Goal: Task Accomplishment & Management: Manage account settings

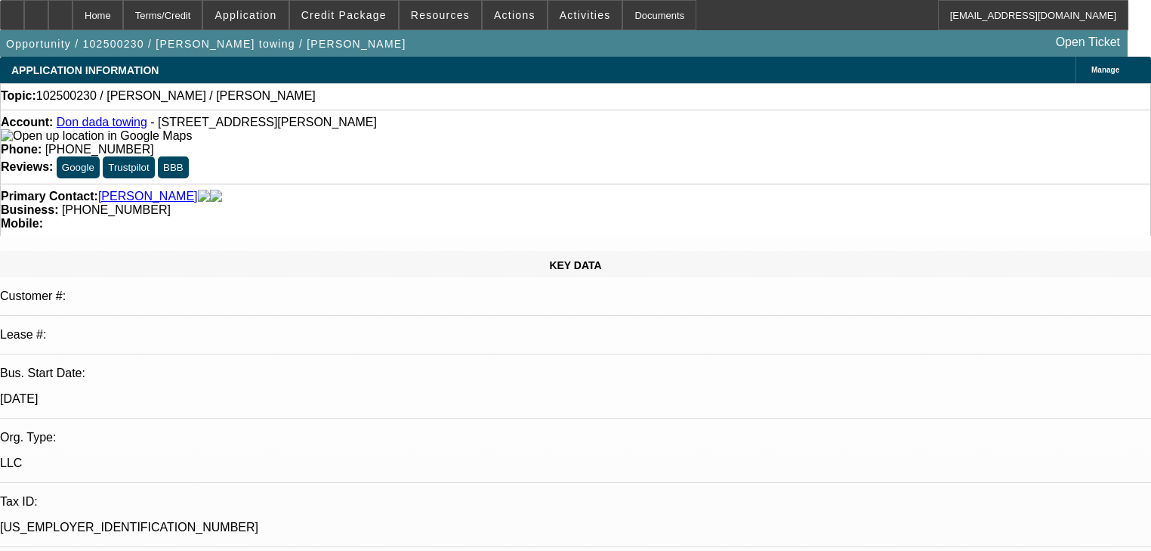
select select "0"
select select "2"
select select "0.1"
select select "4"
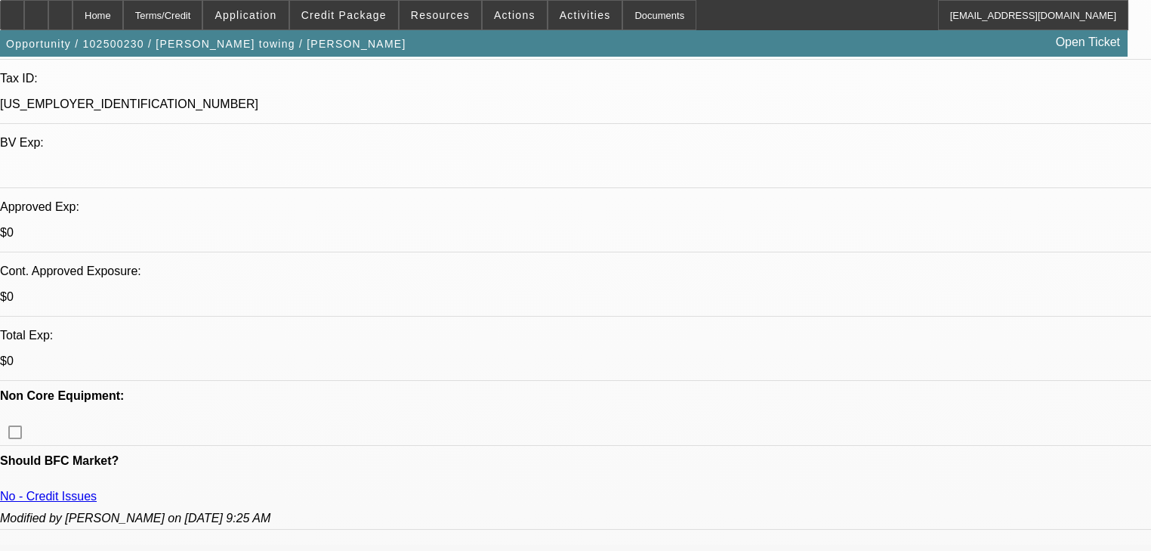
scroll to position [56, 0]
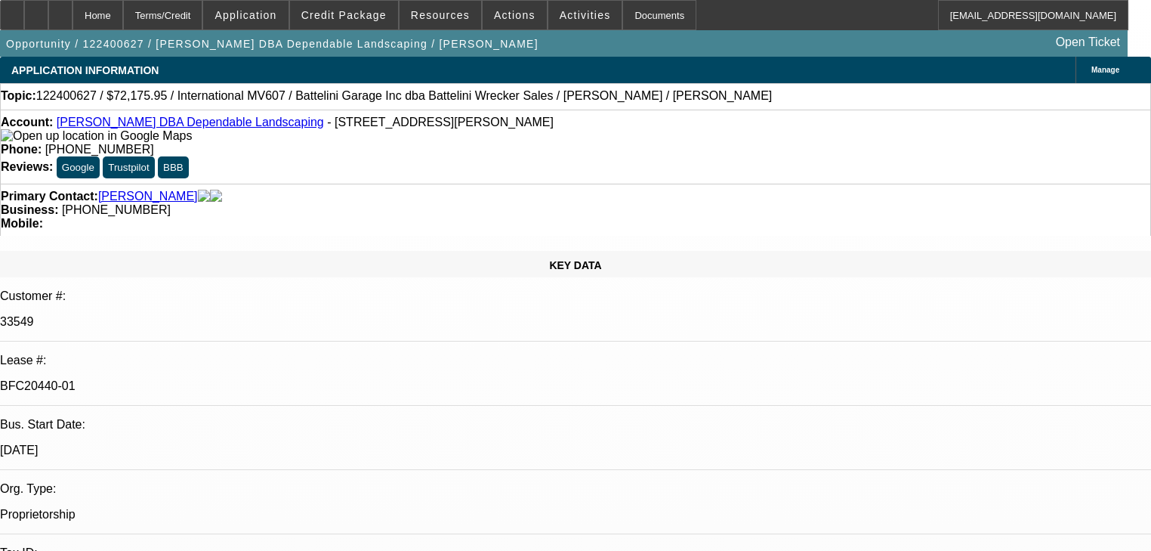
select select "0.1"
select select "2"
select select "0"
select select "6"
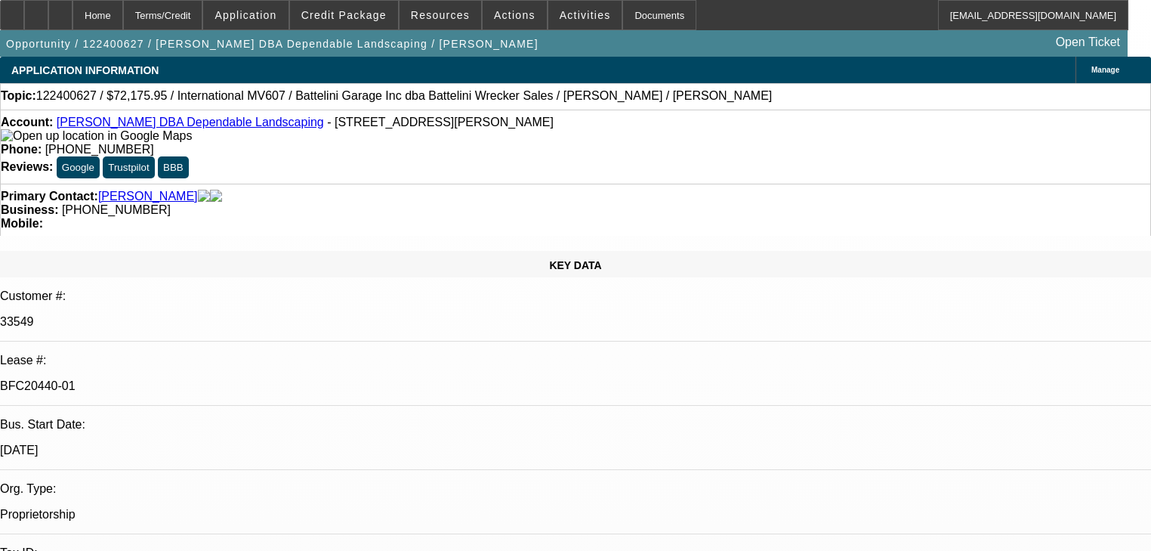
select select "0.1"
select select "2"
select select "0"
select select "6"
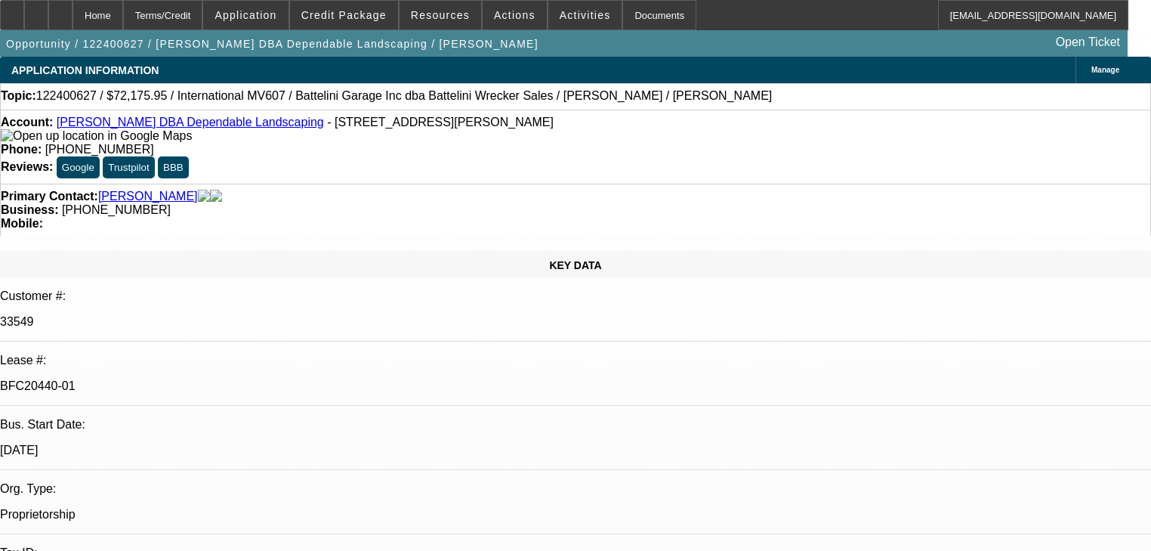
select select "0.1"
select select "2"
select select "0"
select select "6"
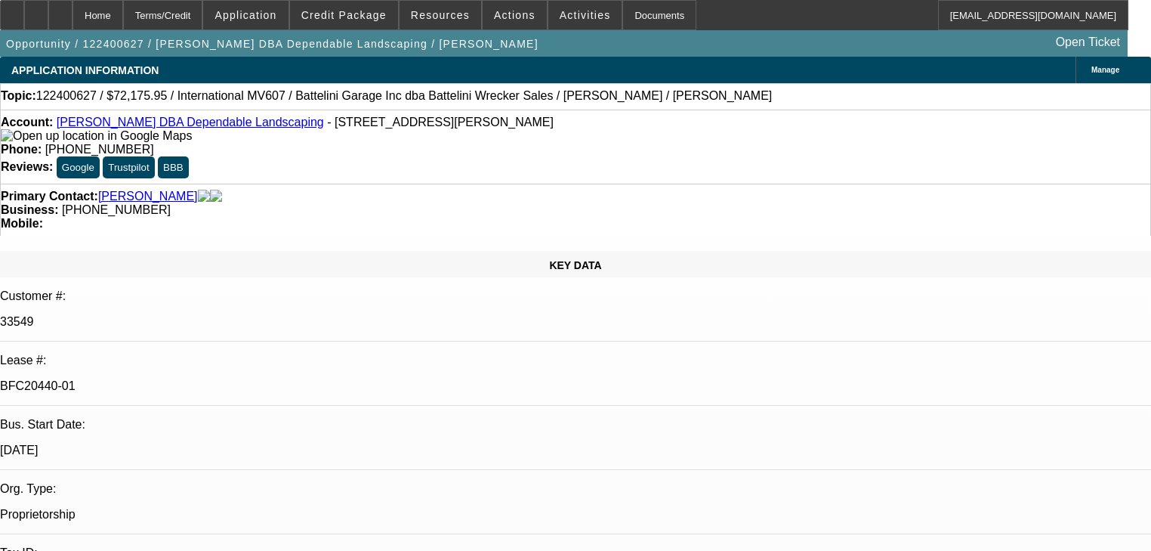
select select "0.1"
select select "2"
select select "0"
select select "6"
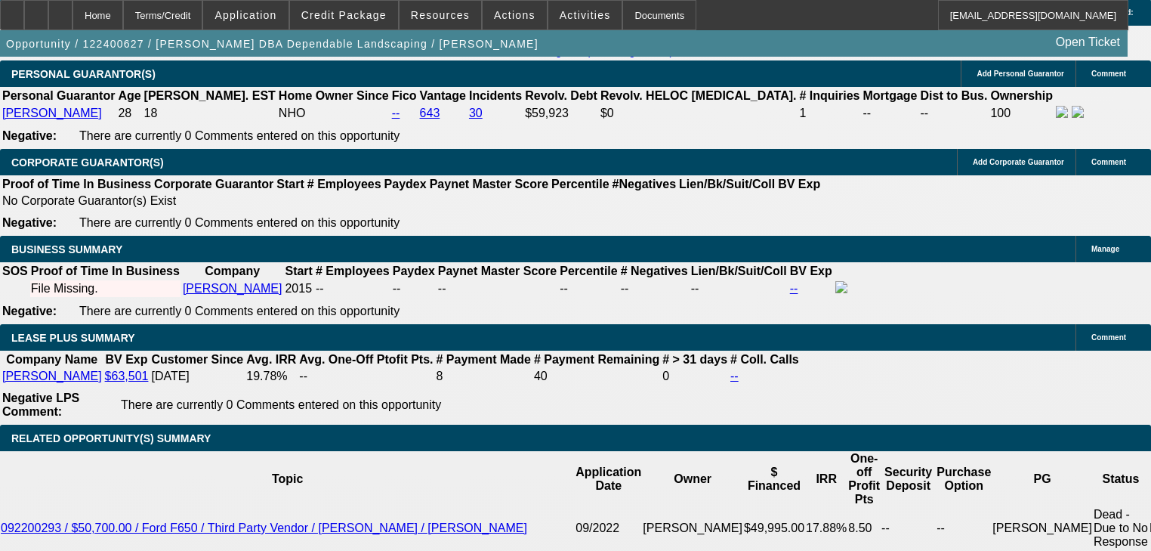
scroll to position [2357, 0]
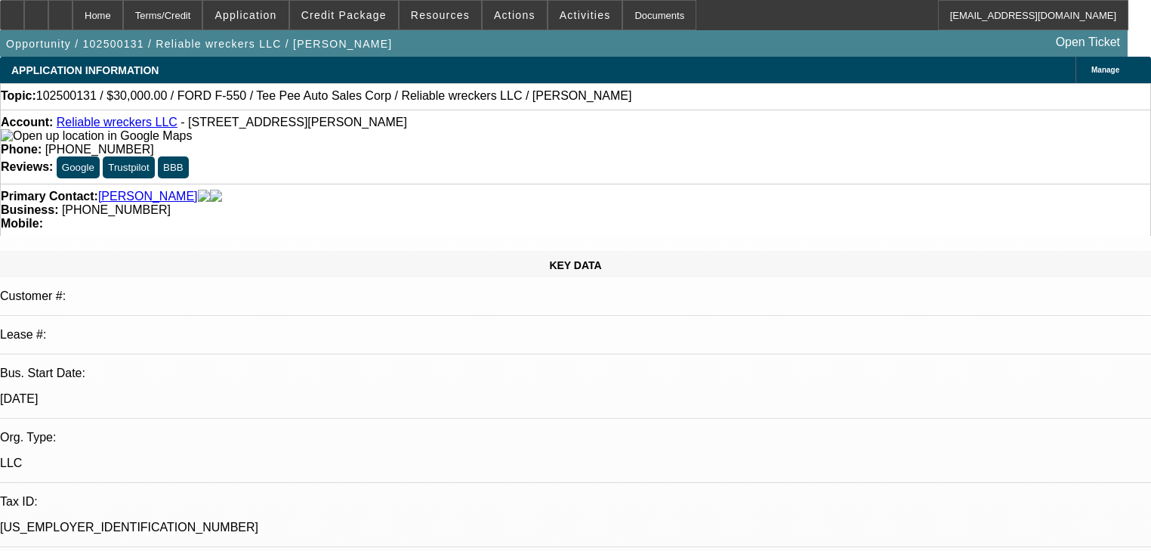
select select "0"
select select "2"
select select "0"
select select "21"
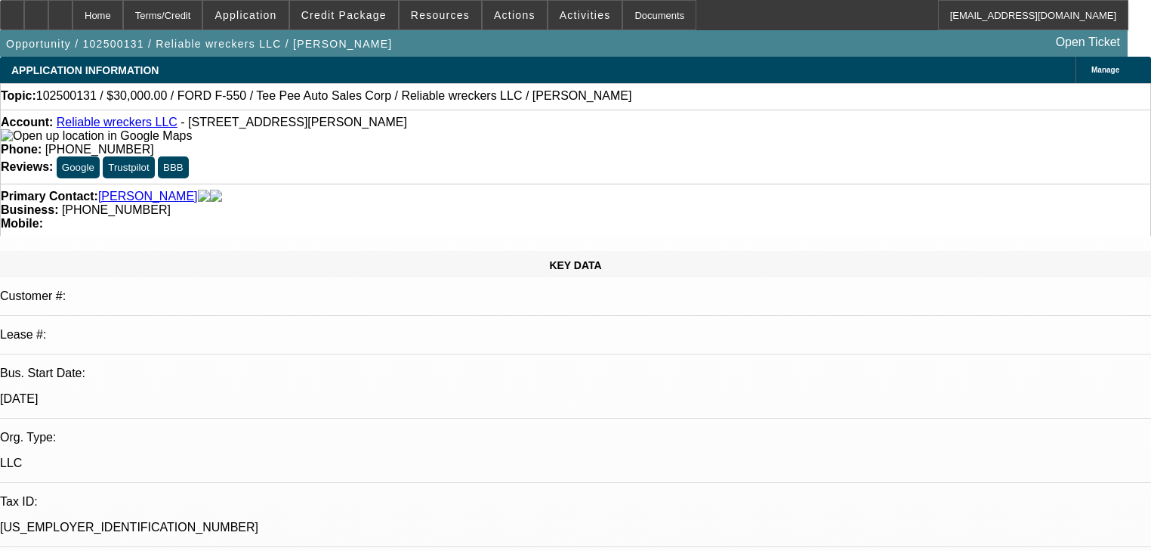
select select "0"
select select "2"
select select "0"
select select "21"
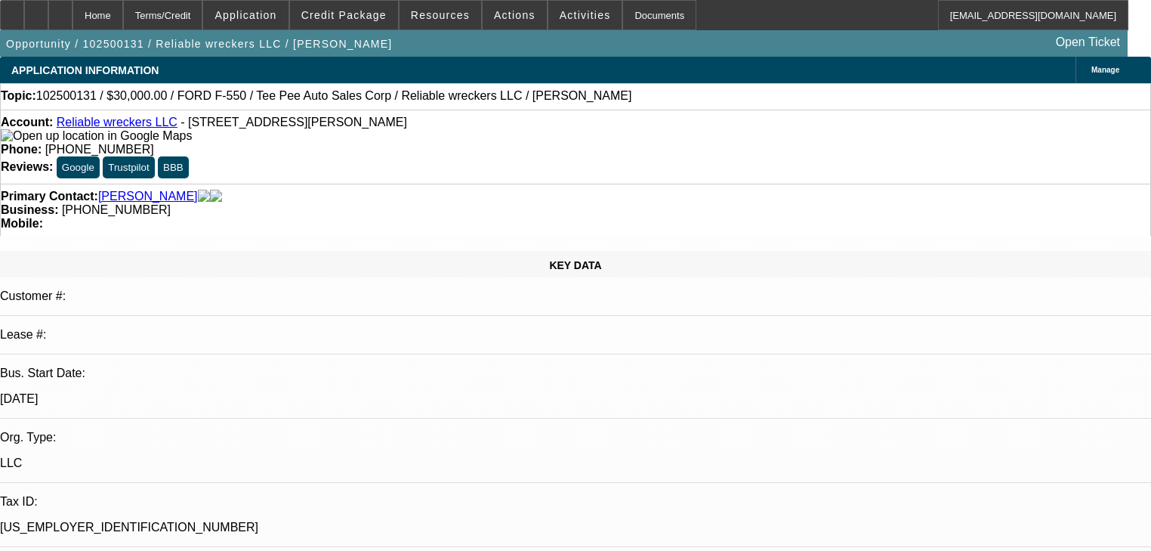
select select "0"
select select "2"
select select "0"
select select "21"
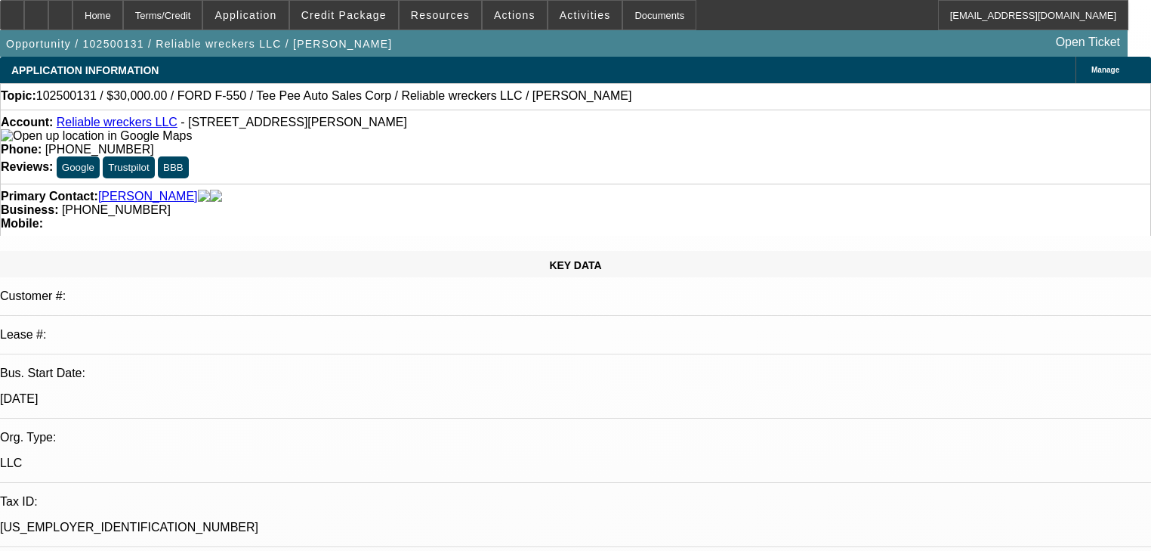
select select "0"
select select "2"
select select "0"
select select "21"
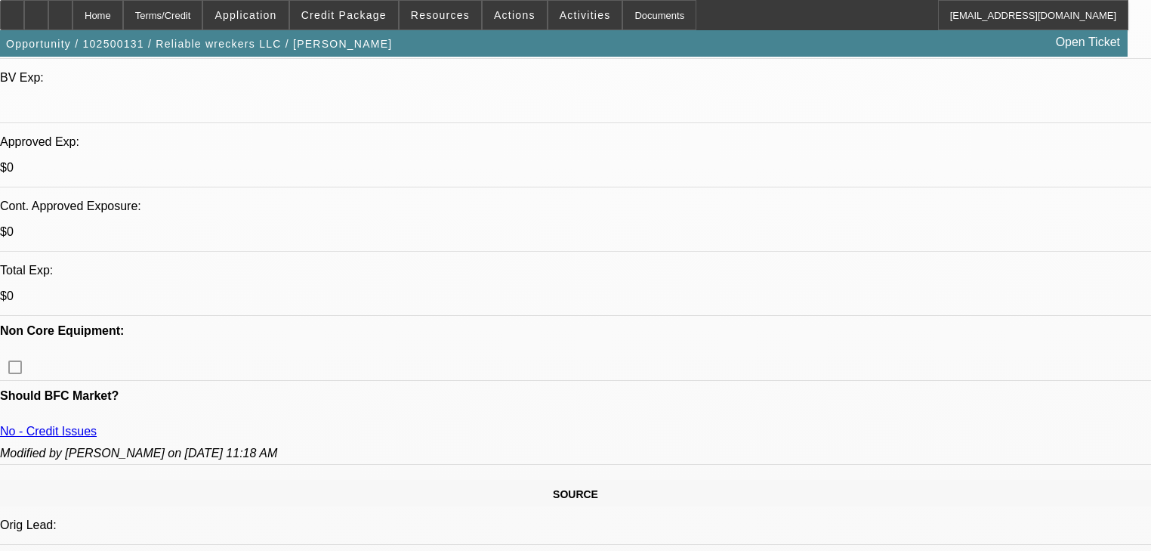
scroll to position [483, 0]
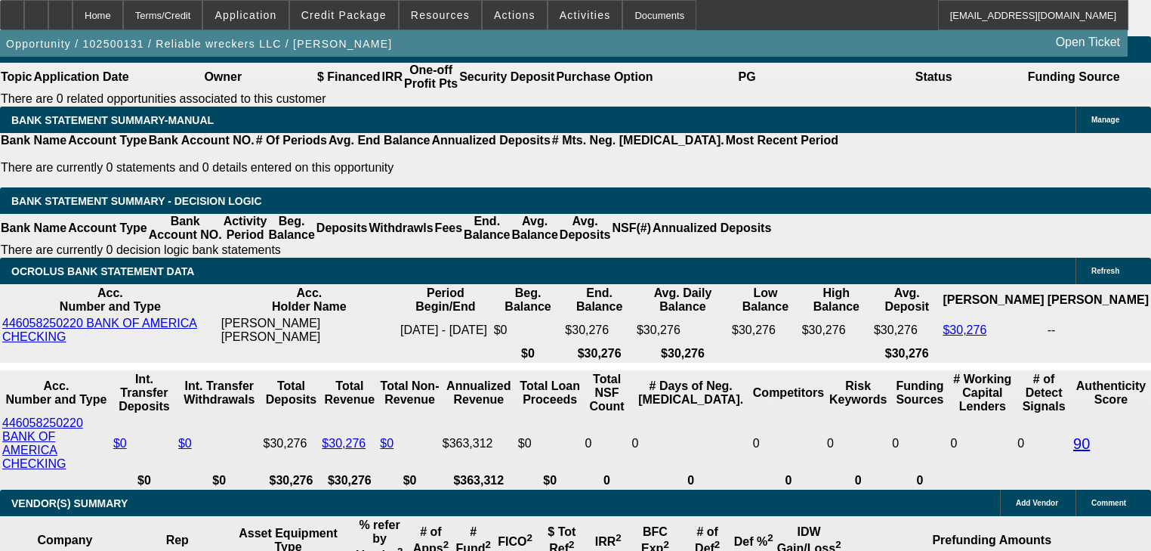
scroll to position [2538, 0]
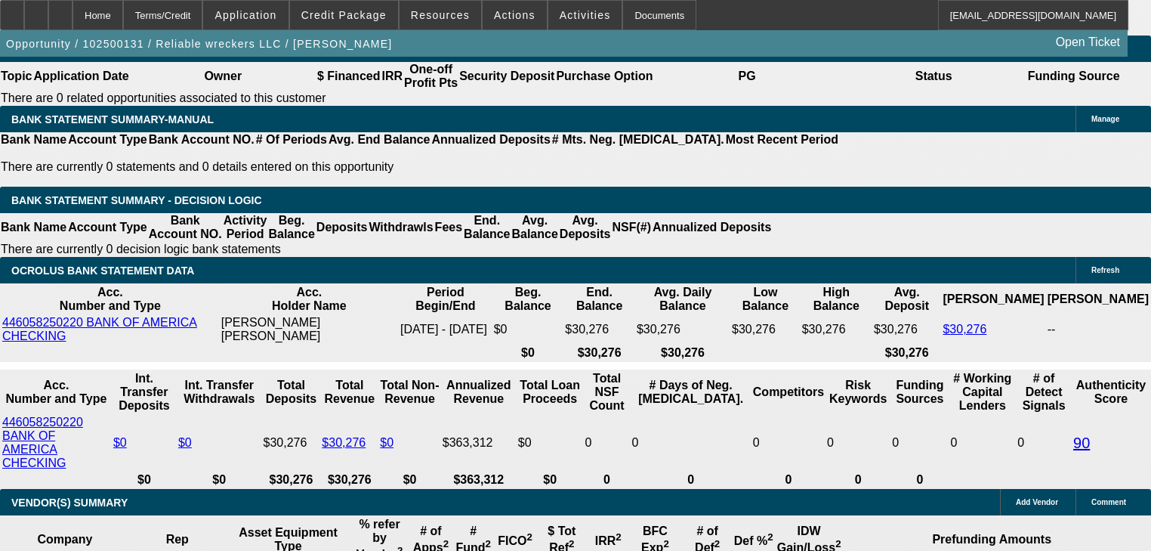
drag, startPoint x: 849, startPoint y: 421, endPoint x: 909, endPoint y: 440, distance: 63.1
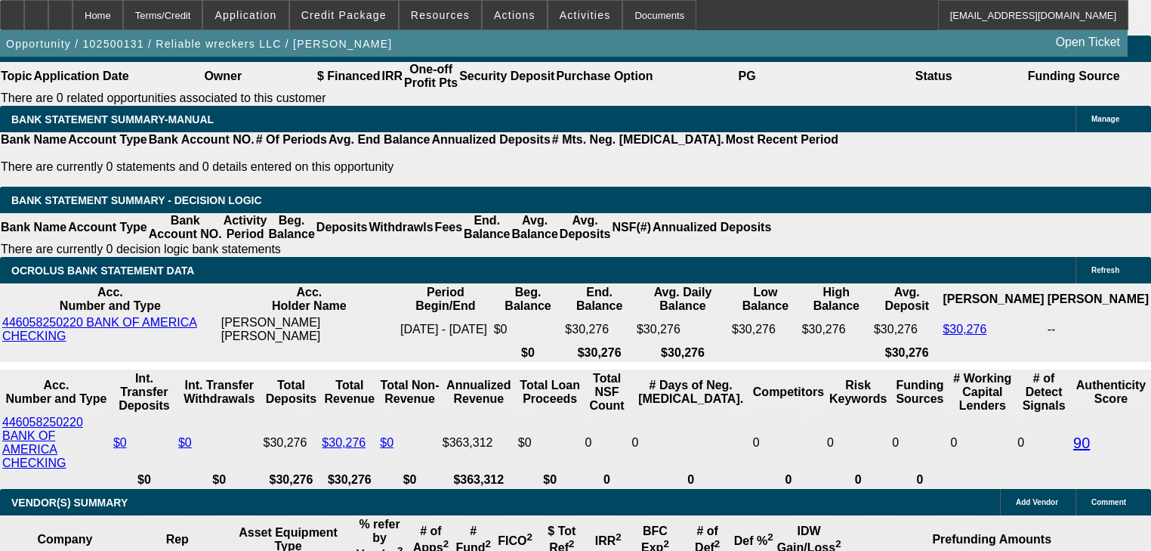
copy div "Dakota Financial Titling Trust and delivered to Reliable Wreckers LLC."
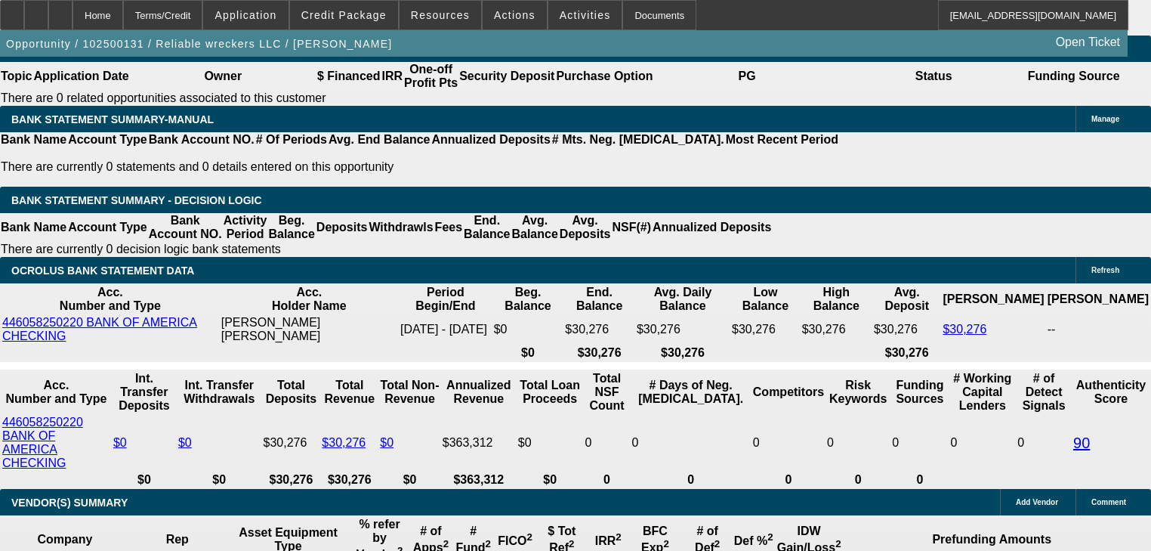
radio input "true"
paste textarea "Dakota Financial Titling Trust and delivered to Reliable Wreckers LLC."
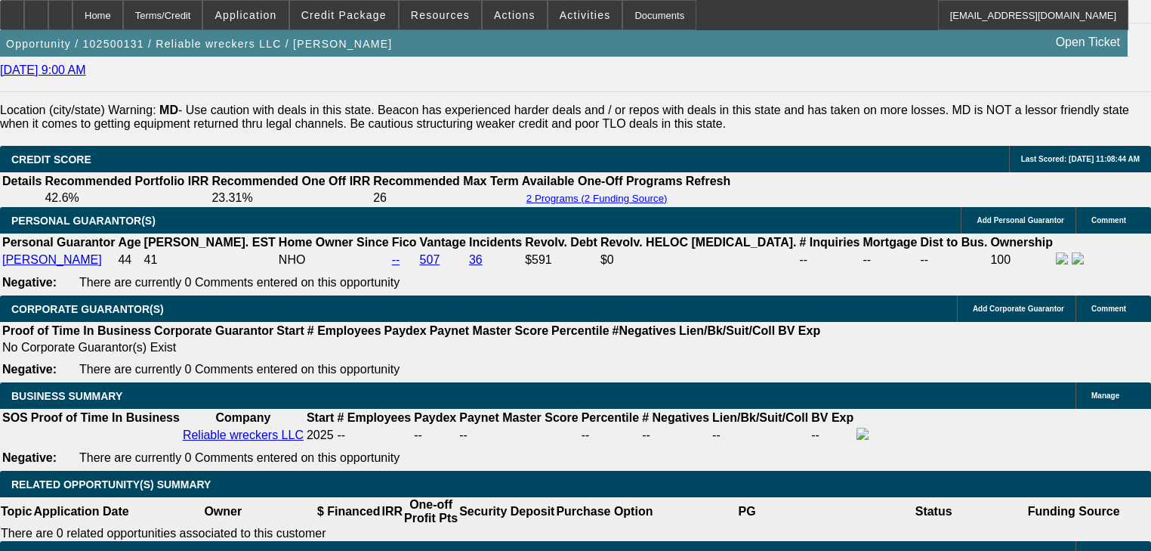
scroll to position [2236, 0]
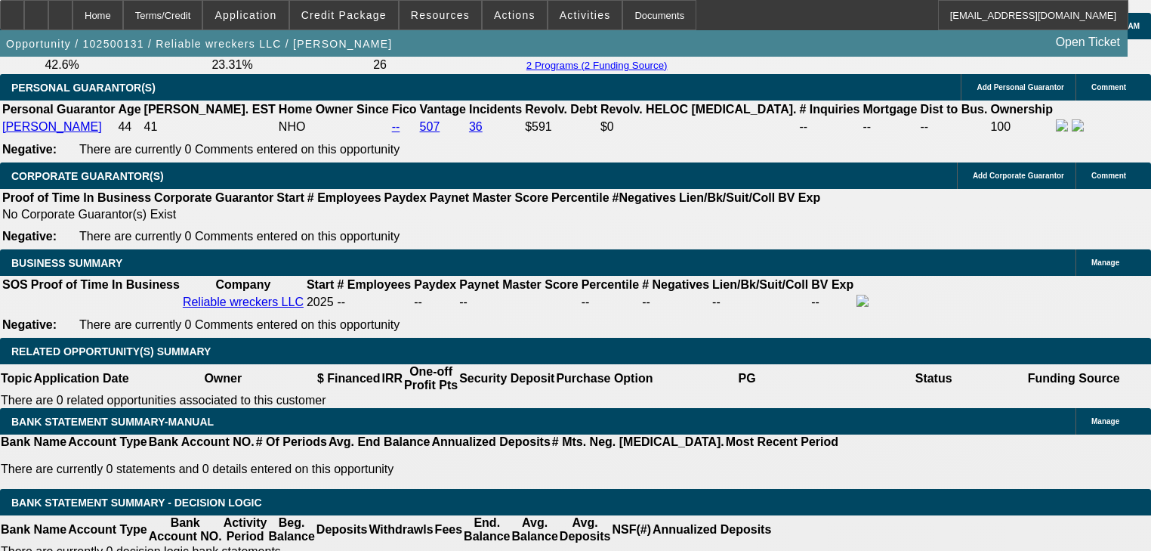
type textarea "Dakota Financial Titling Trust and delivered to Reliable Wreckers LLC.Front"
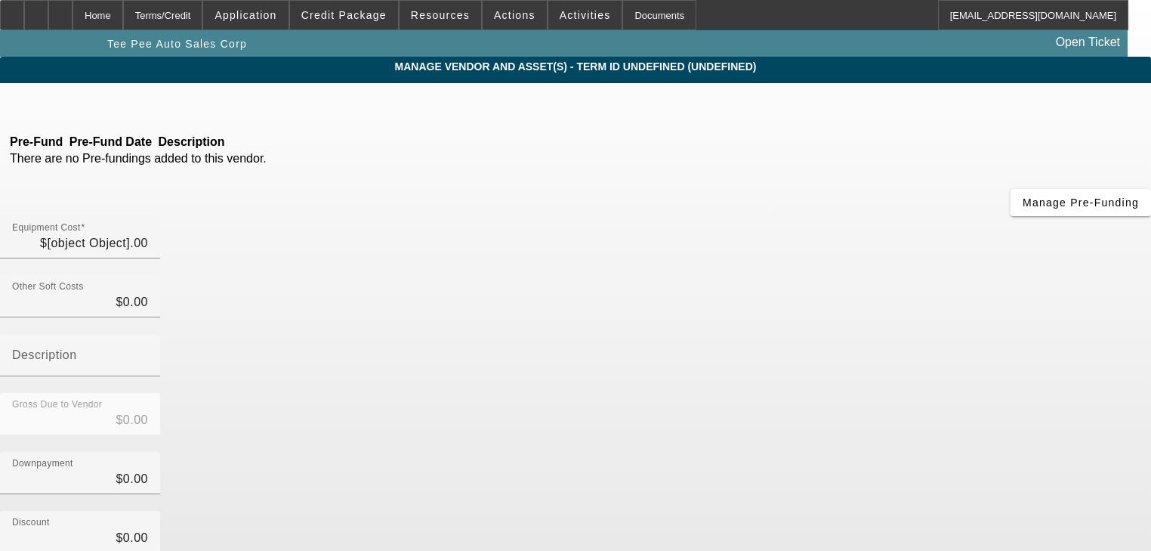
type input "$50,000.00"
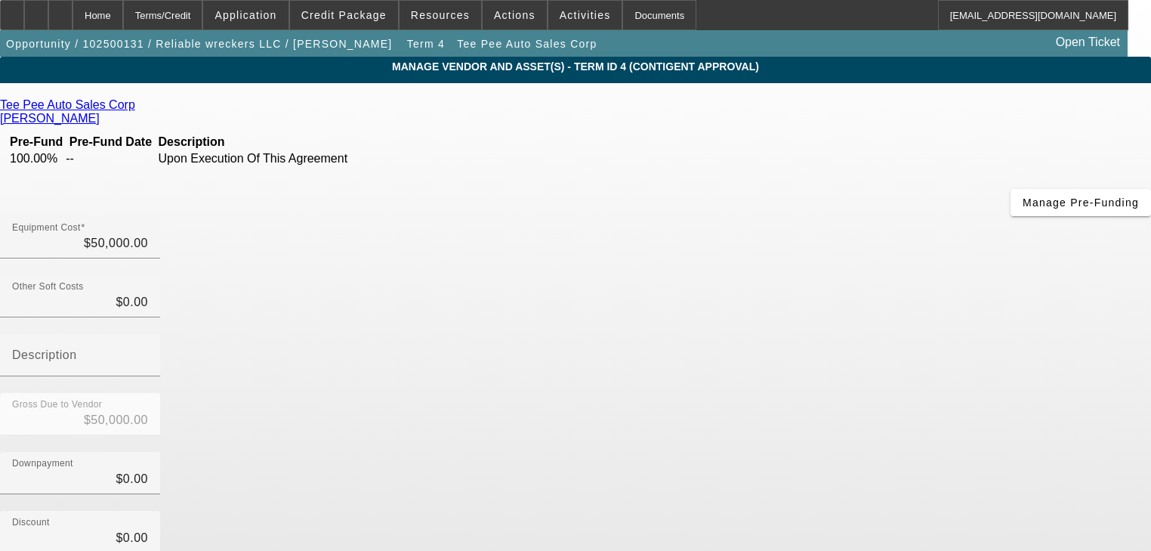
click at [135, 103] on link "Tee Pee Auto Sales Corp" at bounding box center [67, 105] width 135 height 14
click at [123, 11] on div "Home" at bounding box center [98, 15] width 51 height 30
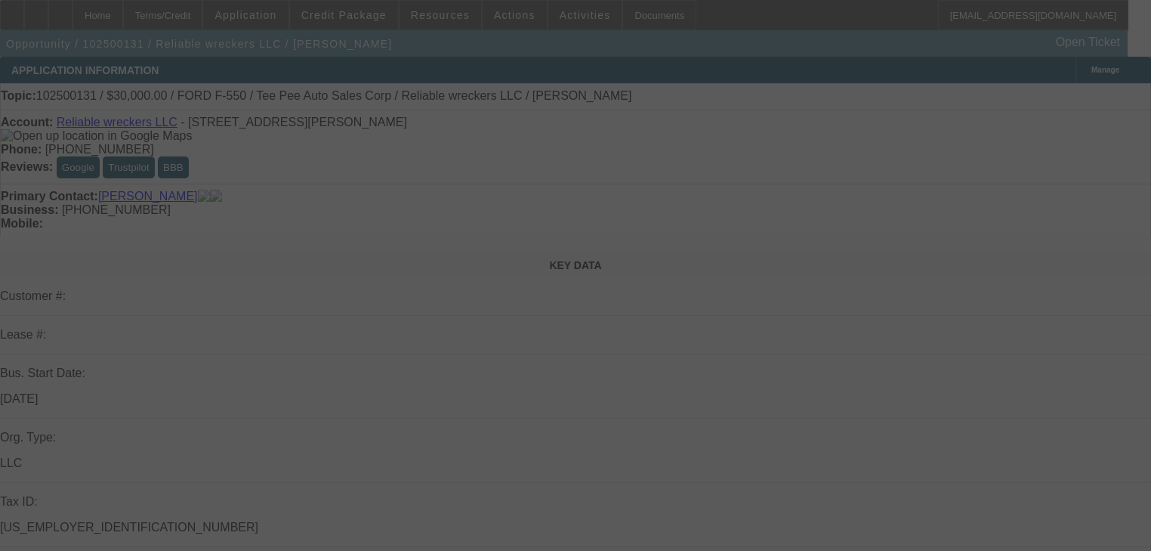
click at [893, 67] on div at bounding box center [575, 275] width 1151 height 551
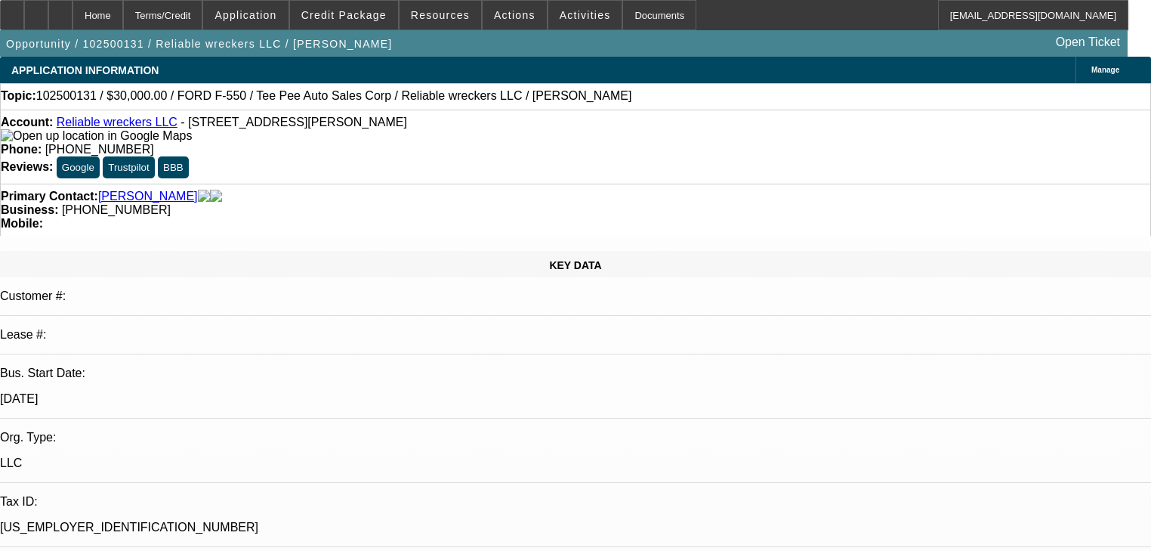
select select "0"
select select "2"
select select "0"
select select "21"
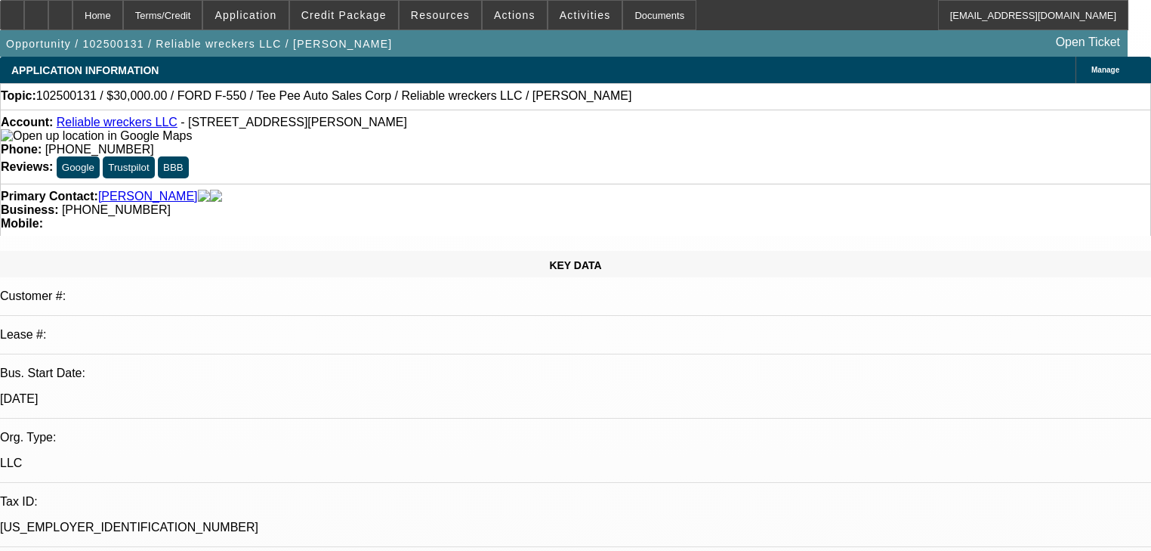
select select "0"
select select "2"
select select "0"
select select "21"
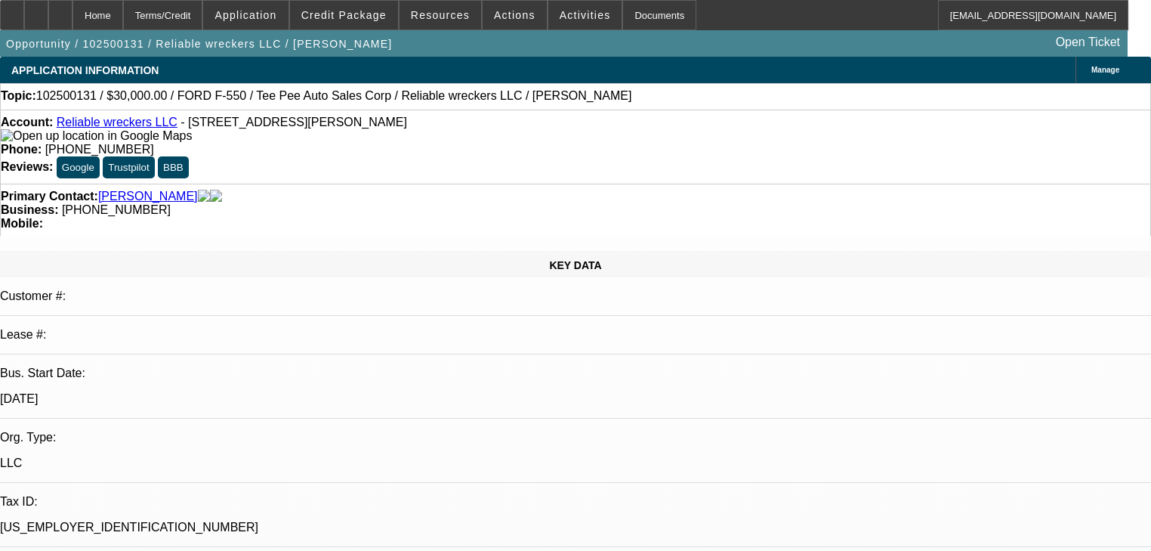
select select "0"
select select "2"
select select "0"
select select "21"
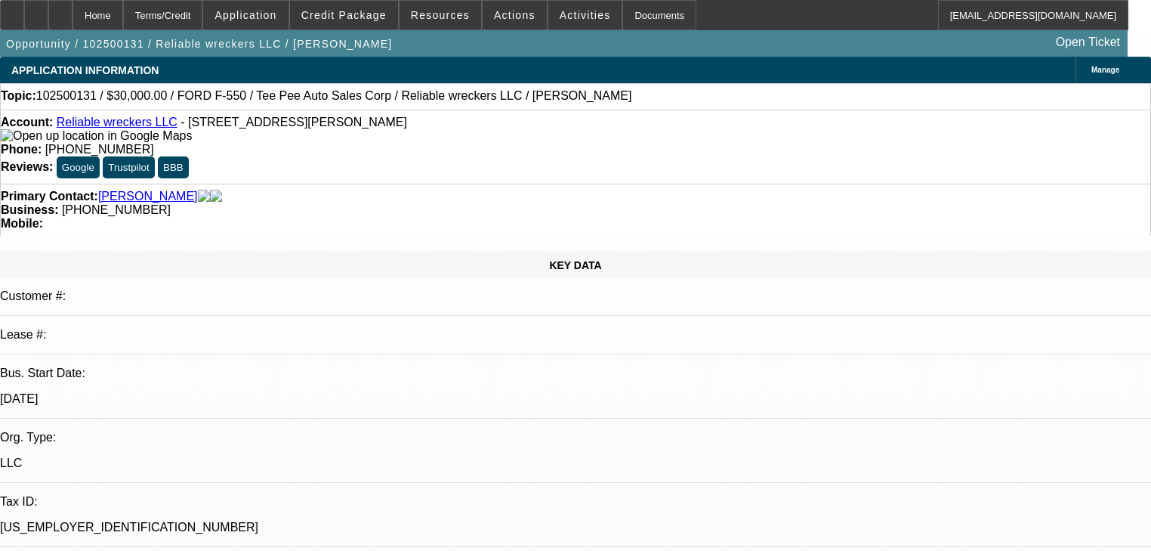
select select "0"
select select "2"
select select "0"
select select "21"
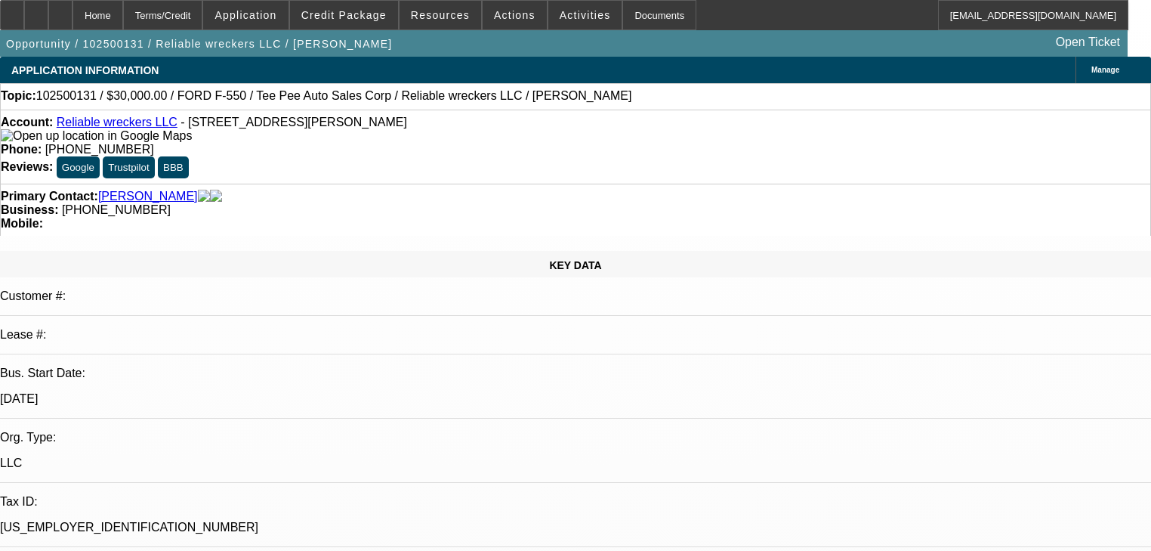
radio input "false"
radio input "true"
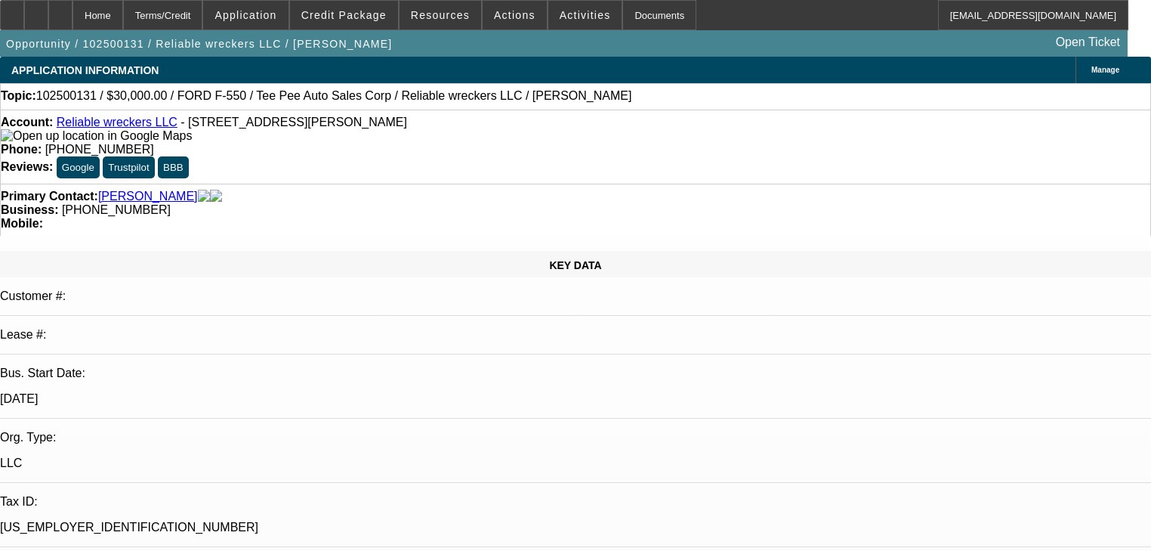
paste textarea "s.nigohosian@outlook.com"
type textarea "s.nigohosian@outlook.com"
radio input "true"
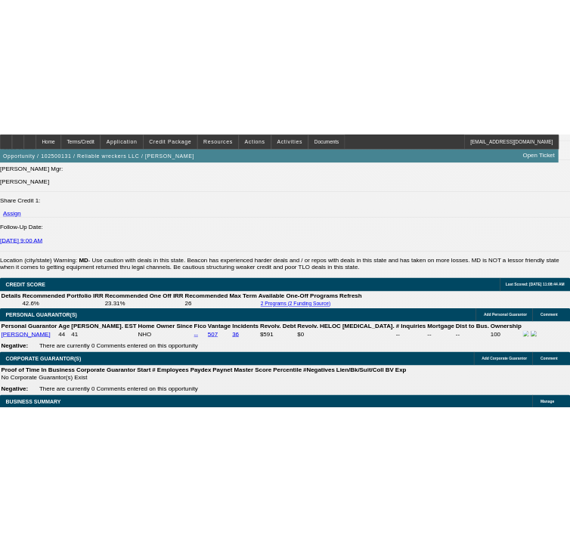
scroll to position [2236, 0]
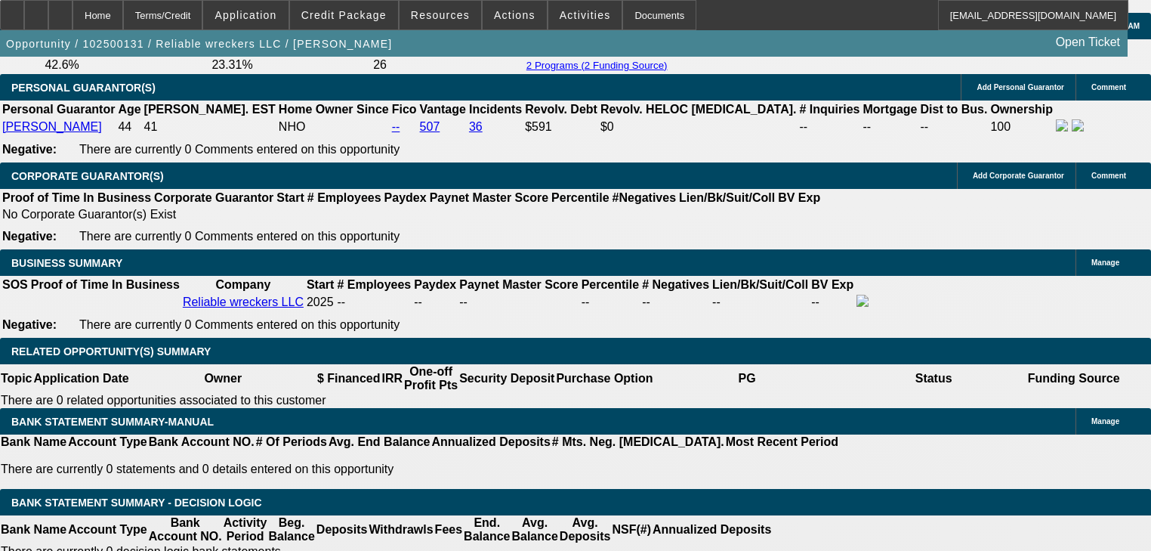
drag, startPoint x: 1033, startPoint y: 413, endPoint x: 909, endPoint y: 443, distance: 128.1
copy div "with the vehicle being sold to Dakota Financial Titling Trust and delivered to …"
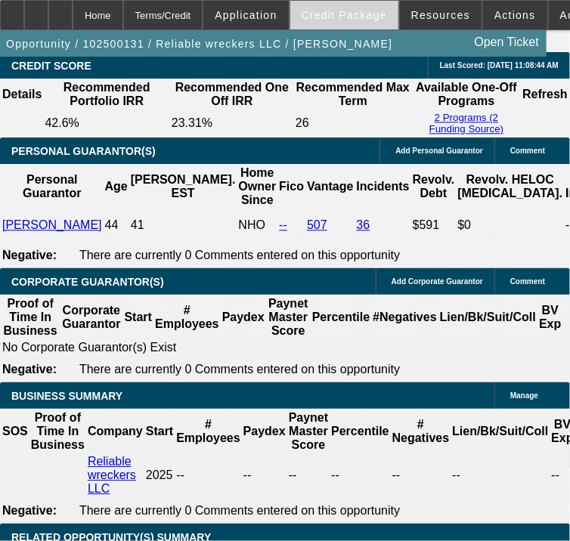
click at [329, 17] on span "Credit Package" at bounding box center [343, 15] width 85 height 12
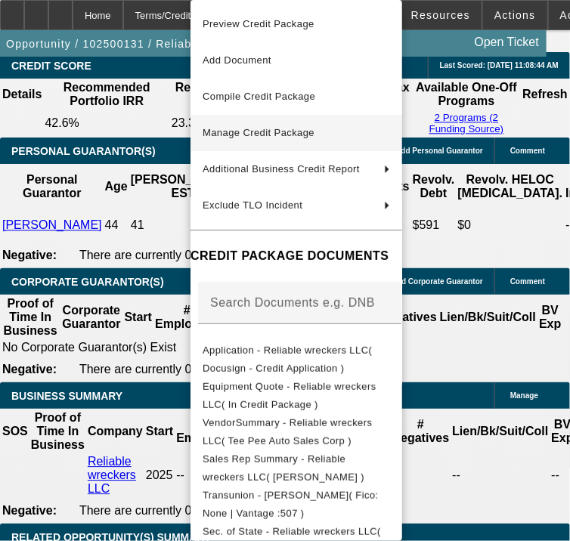
click at [320, 127] on span "Manage Credit Package" at bounding box center [295, 133] width 187 height 18
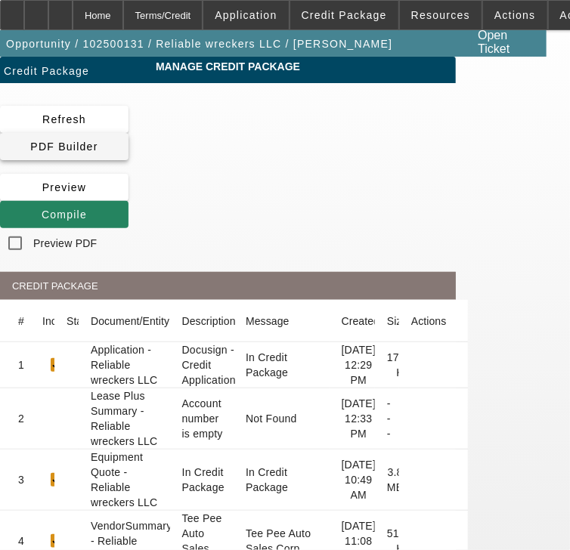
click at [97, 151] on span "PDF Builder" at bounding box center [63, 146] width 67 height 12
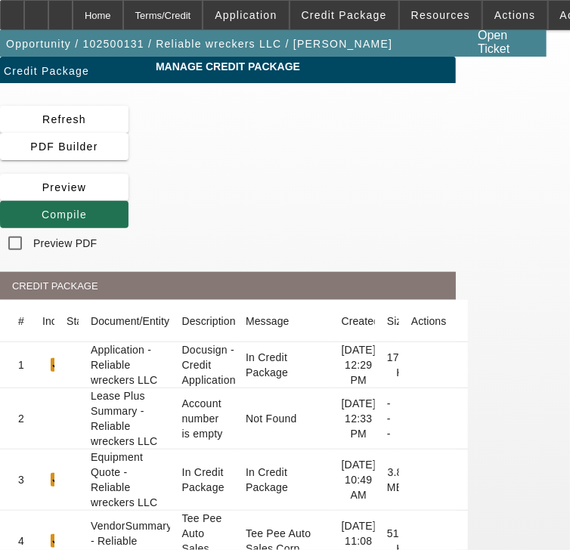
click at [87, 209] on span "Compile" at bounding box center [64, 214] width 45 height 12
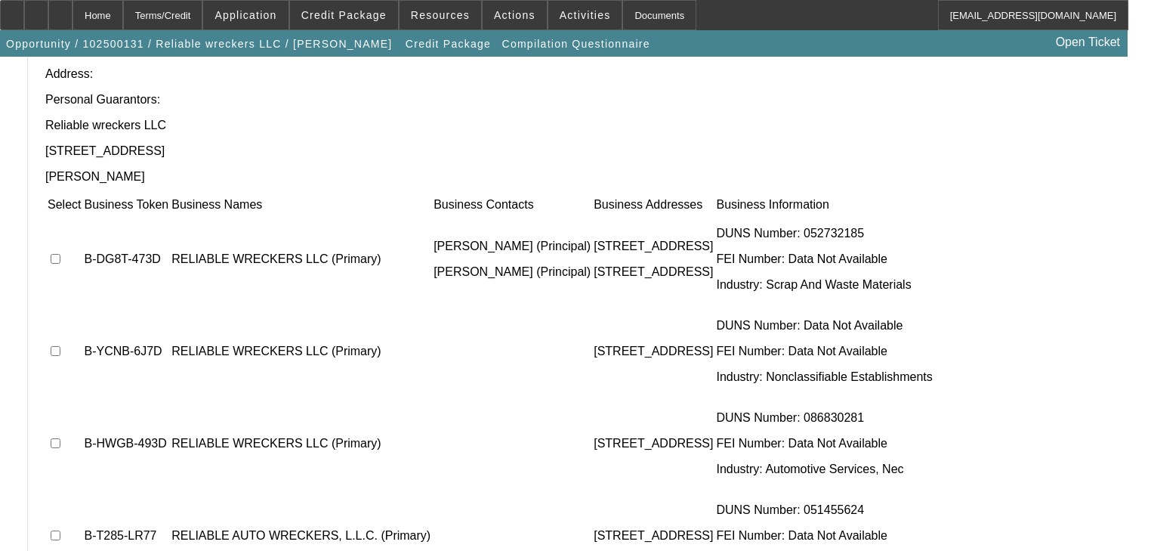
scroll to position [168, 0]
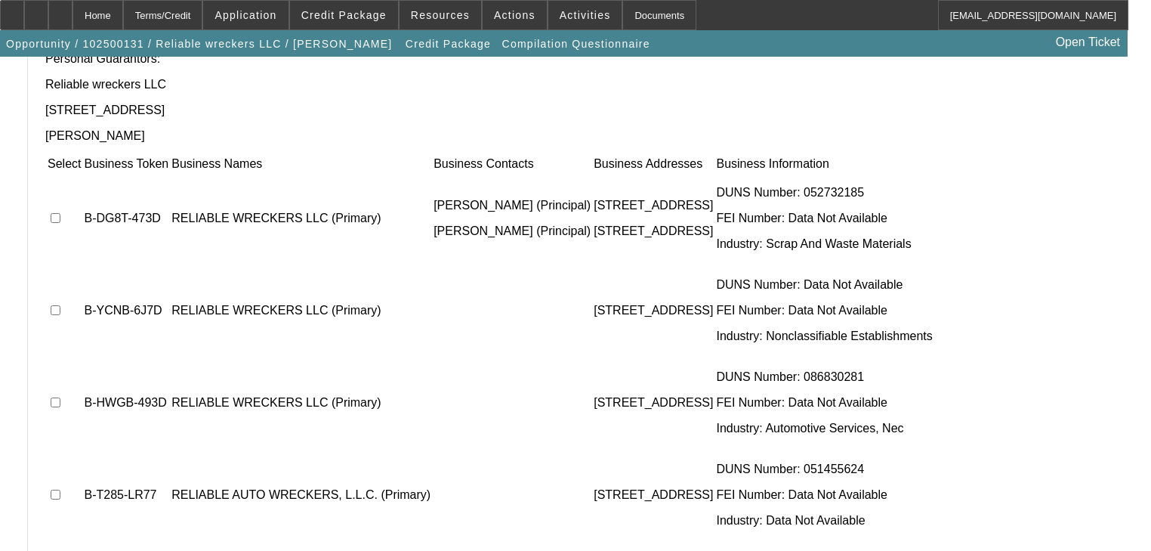
drag, startPoint x: 985, startPoint y: 473, endPoint x: 920, endPoint y: 462, distance: 65.8
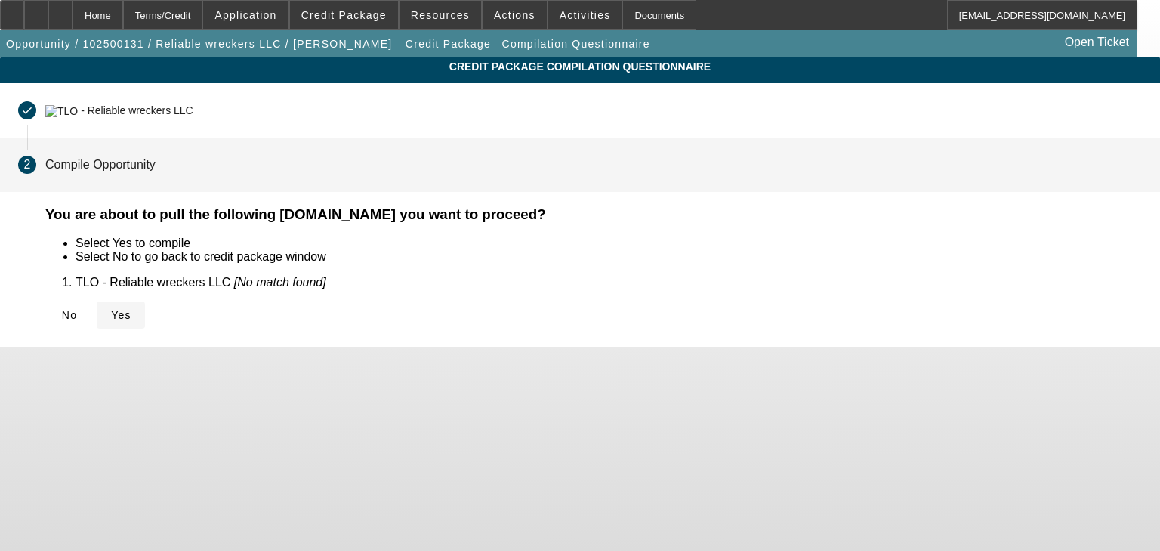
click at [111, 310] on icon at bounding box center [111, 315] width 0 height 12
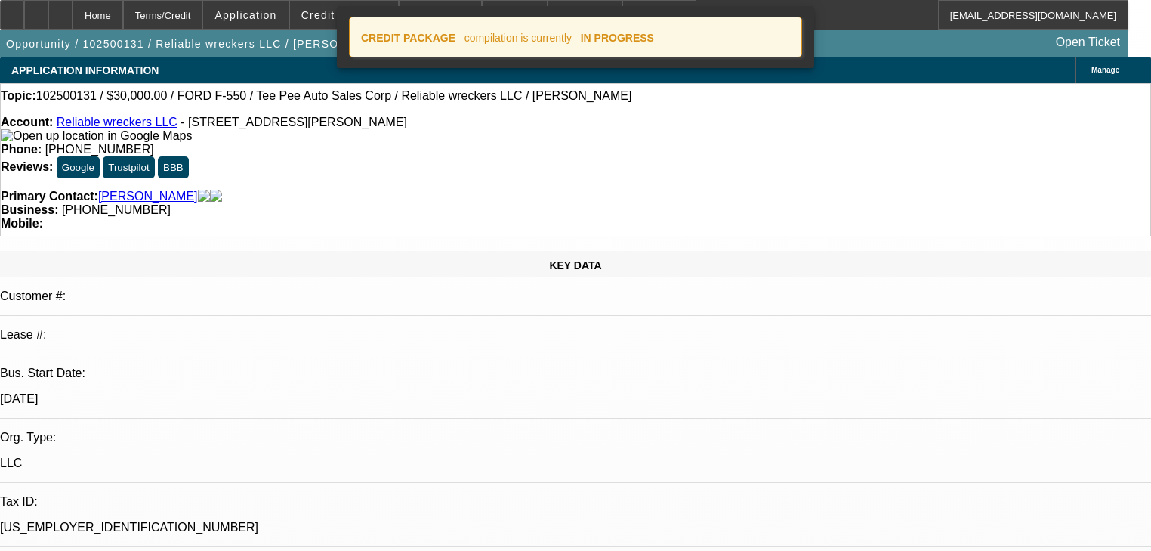
select select "0"
select select "2"
select select "0"
select select "21"
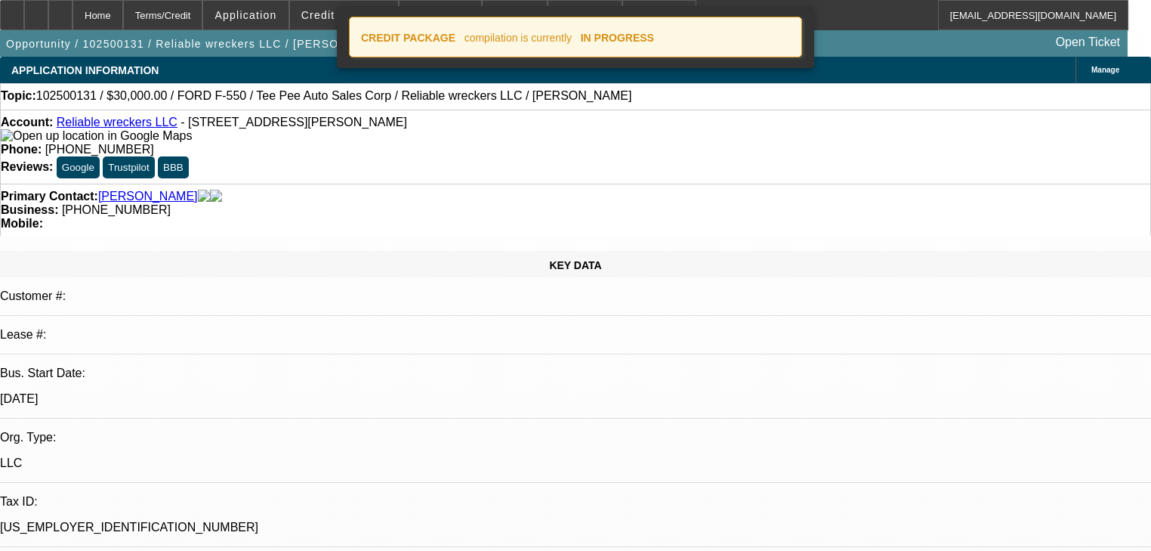
select select "0"
select select "2"
select select "0"
select select "21"
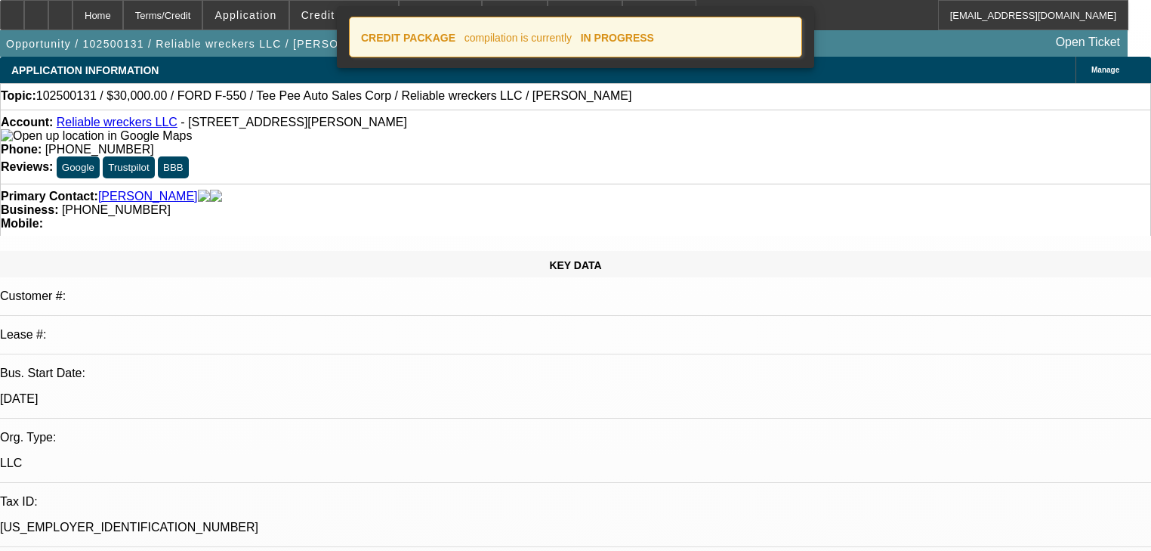
select select "0"
select select "2"
select select "0"
select select "21"
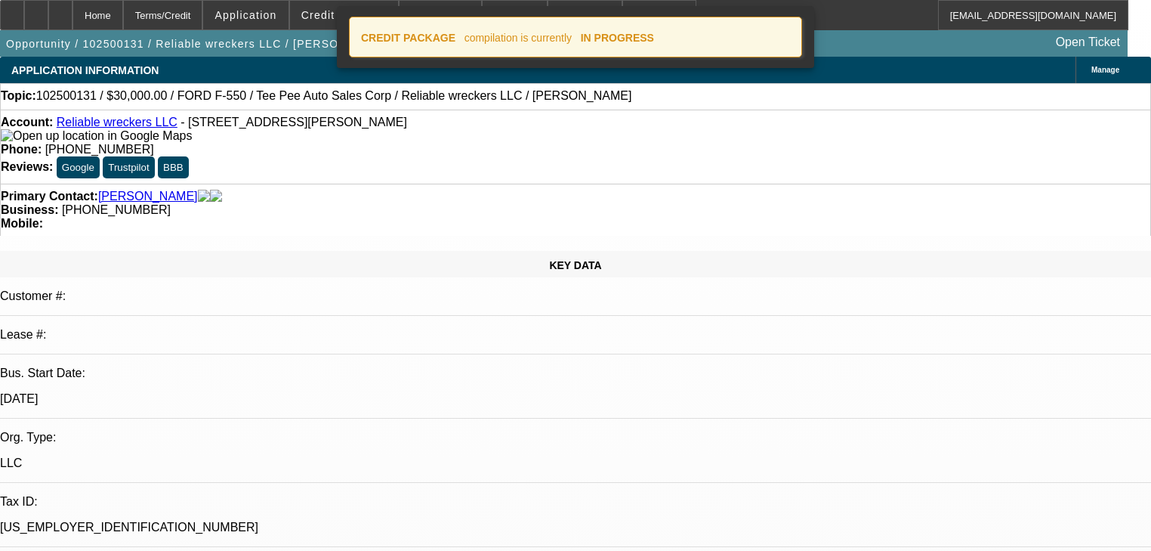
select select "0"
select select "2"
select select "0"
select select "21"
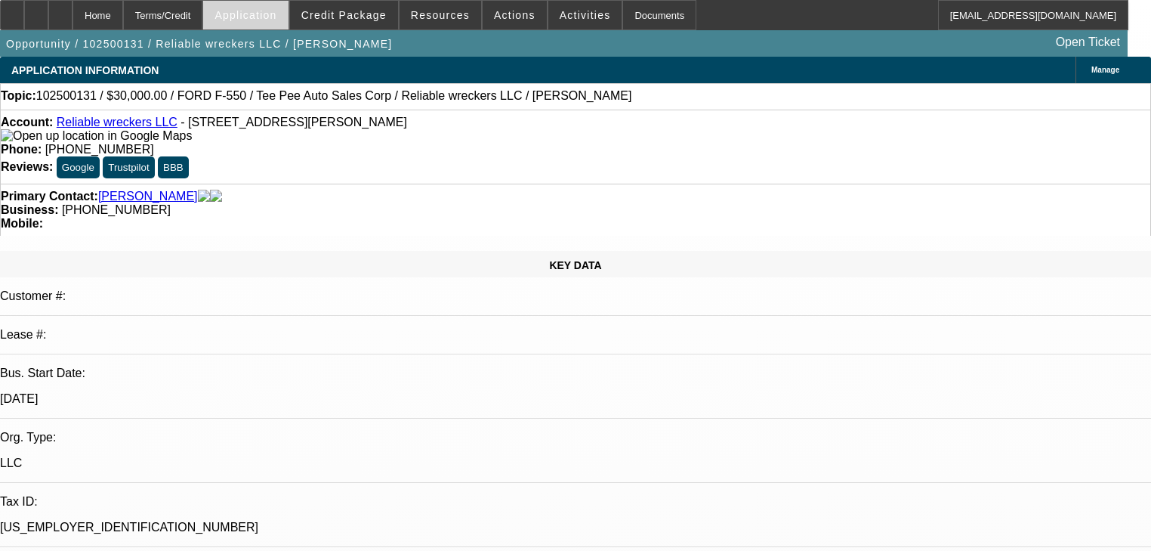
click at [288, 1] on span at bounding box center [245, 15] width 85 height 36
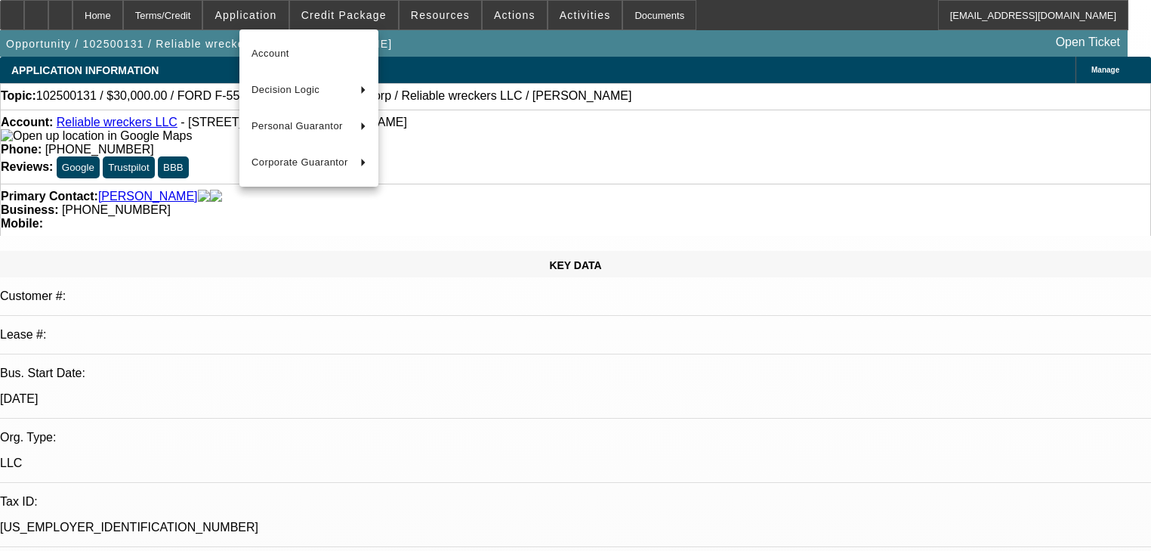
click at [327, 5] on div at bounding box center [575, 275] width 1151 height 551
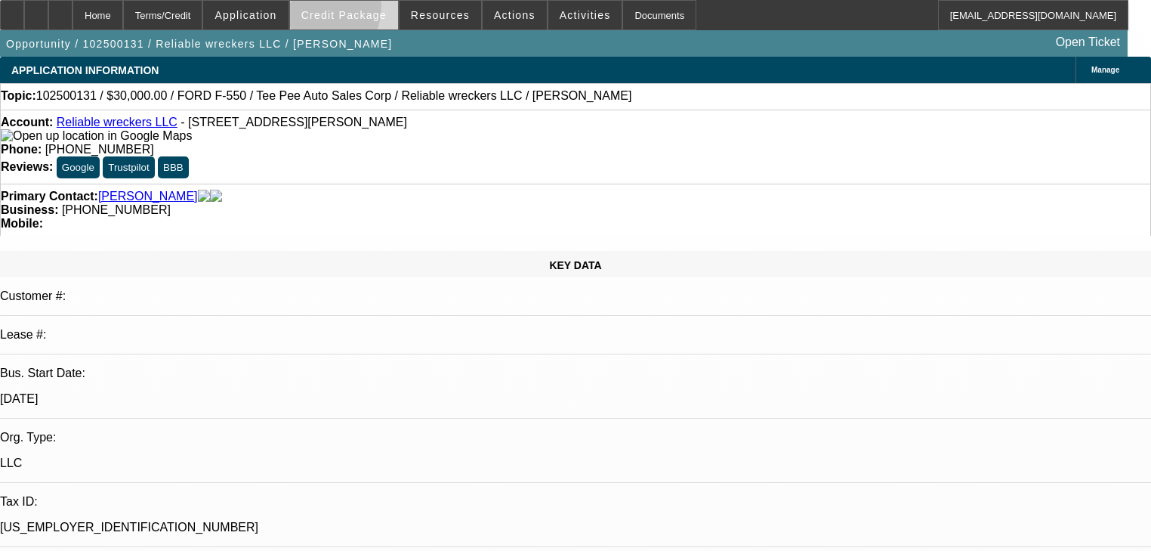
click at [332, 10] on span "Credit Package" at bounding box center [343, 15] width 85 height 12
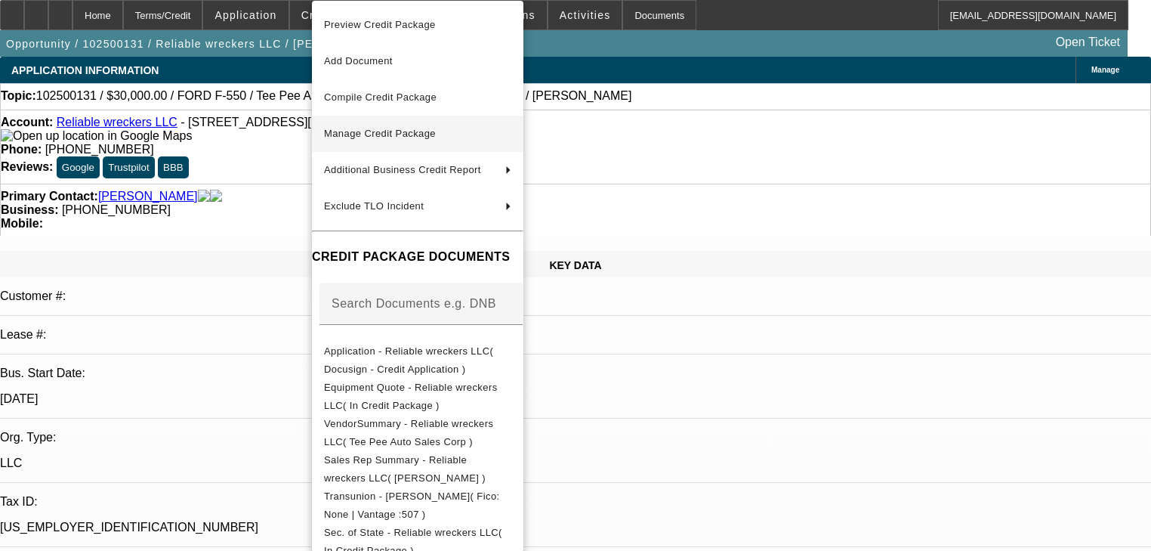
click at [385, 140] on span "Manage Credit Package" at bounding box center [417, 134] width 187 height 18
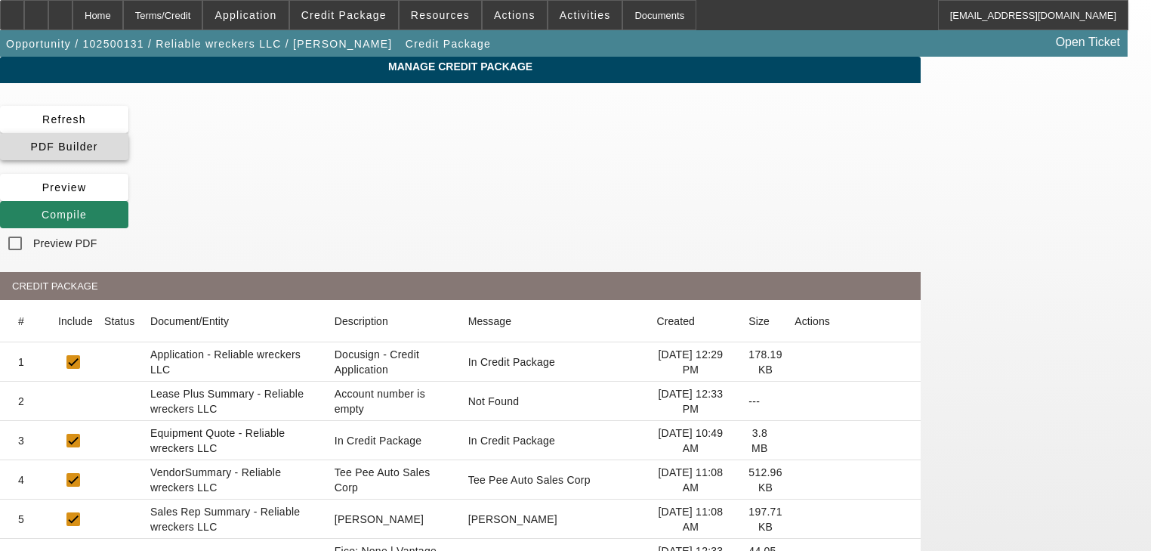
click at [128, 130] on span at bounding box center [64, 146] width 128 height 36
click at [97, 140] on span "PDF Builder" at bounding box center [63, 146] width 67 height 12
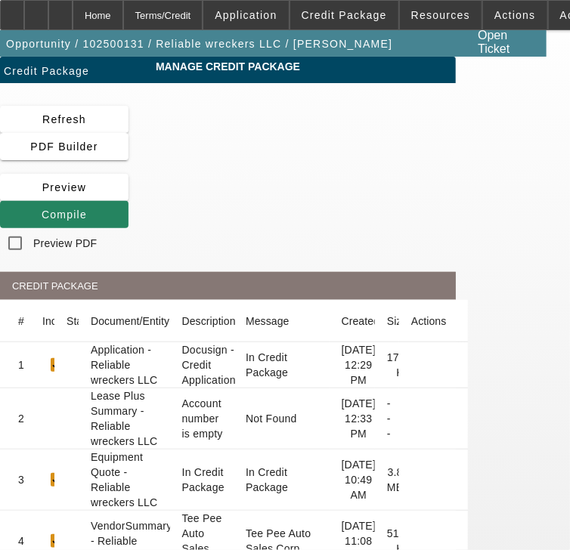
click at [42, 221] on icon at bounding box center [42, 214] width 0 height 12
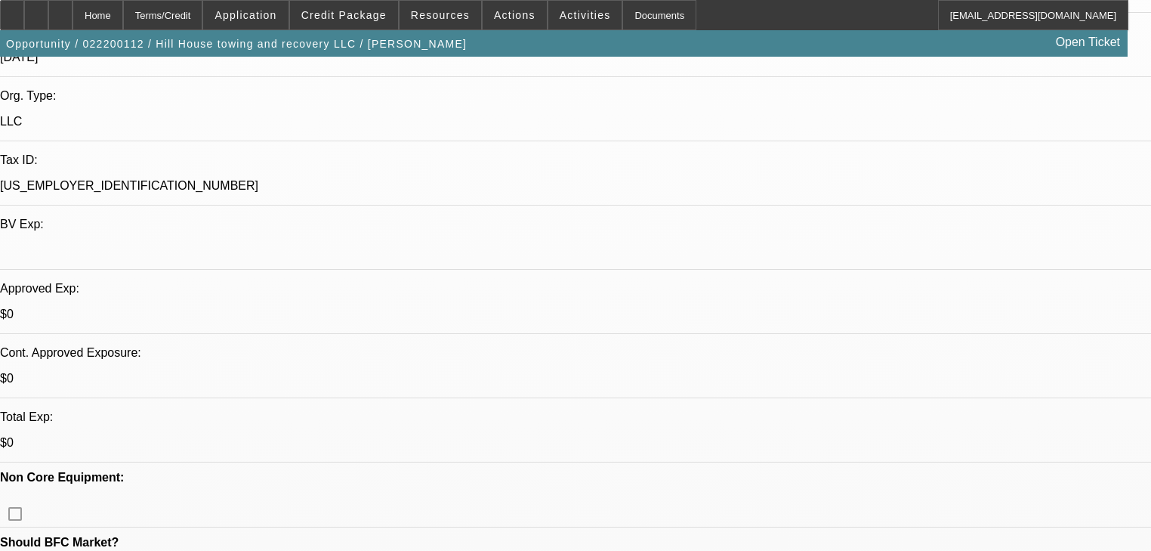
select select "0"
select select "2"
select select "0.1"
select select "4"
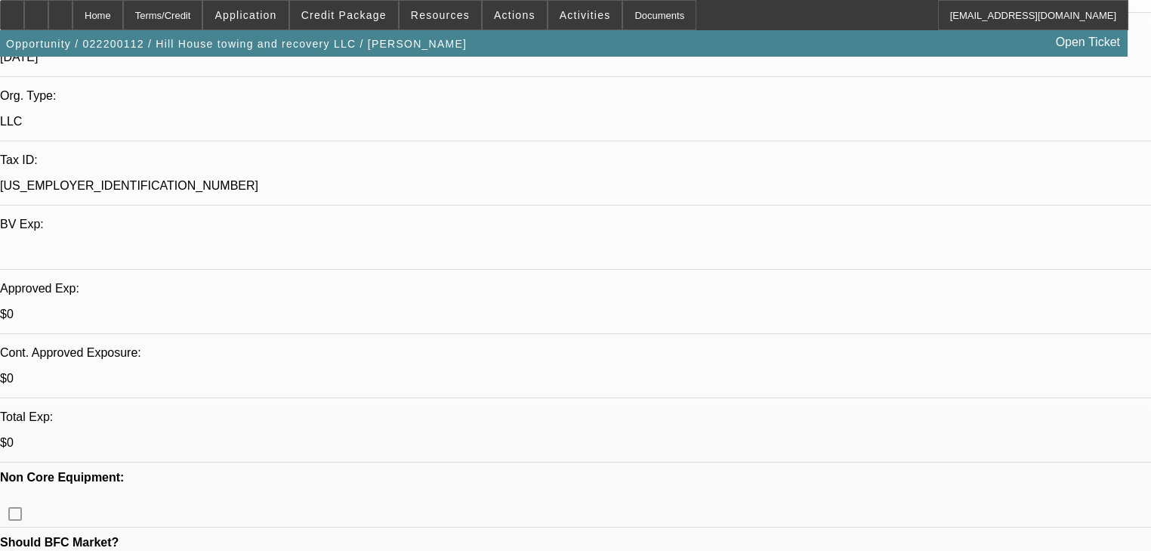
scroll to position [363, 0]
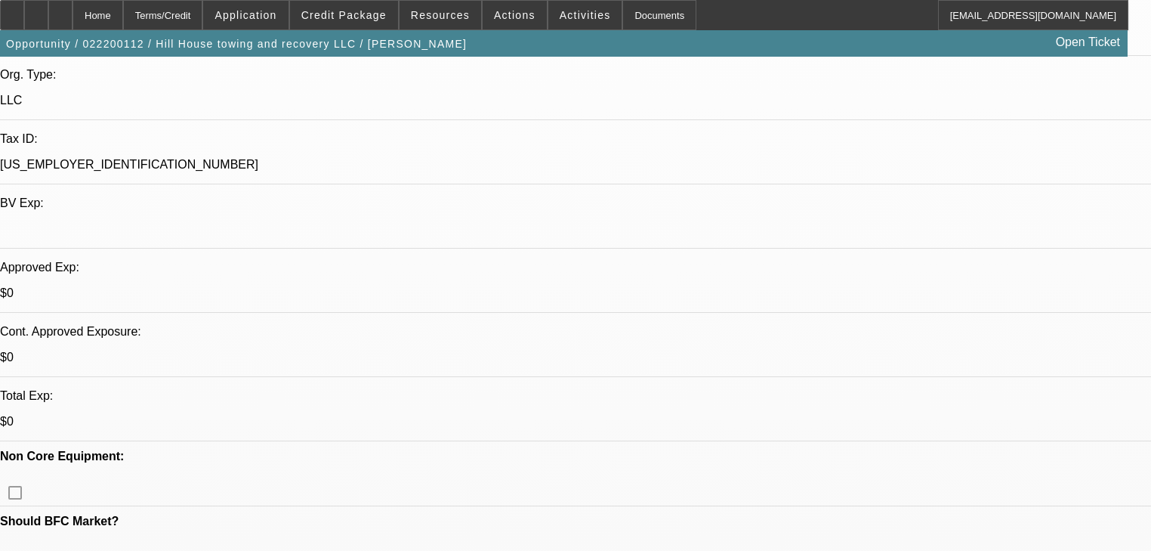
click at [330, 13] on span "Credit Package" at bounding box center [343, 15] width 85 height 12
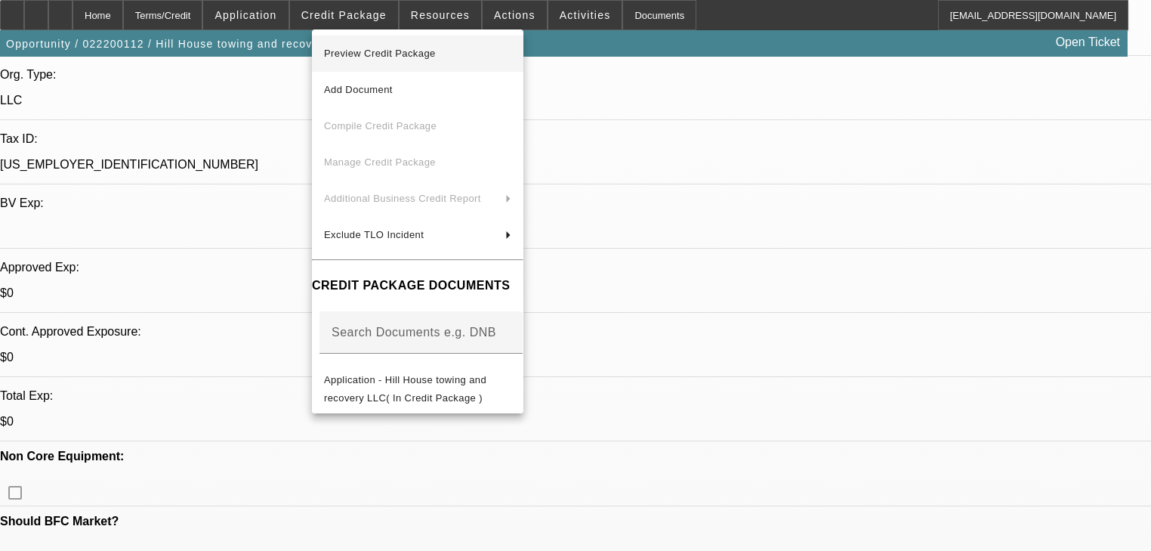
click at [341, 53] on span "Preview Credit Package" at bounding box center [380, 53] width 112 height 11
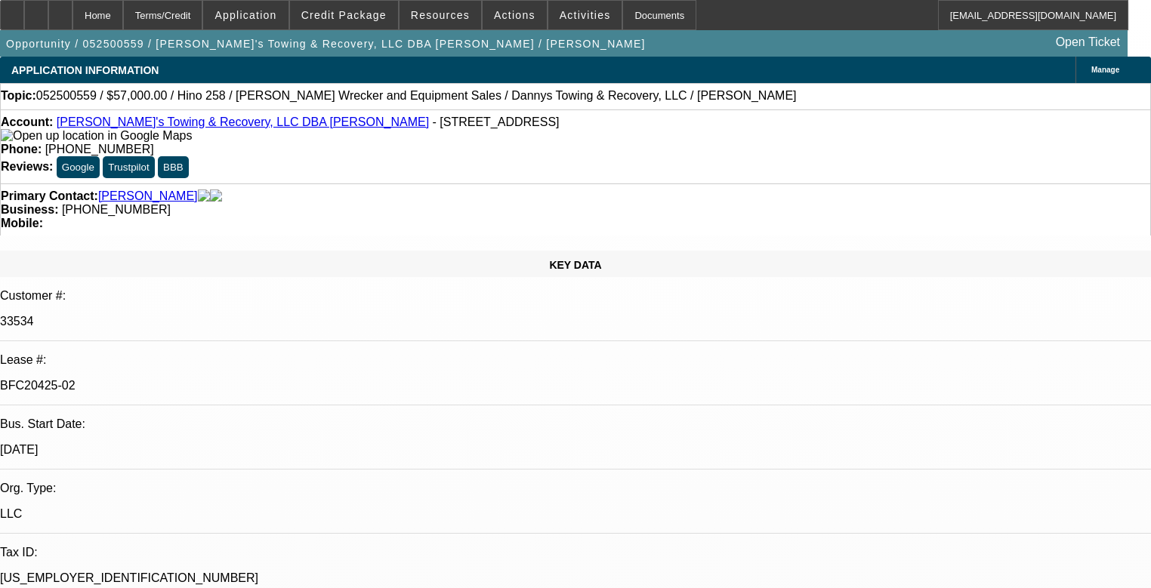
select select "0"
select select "2"
select select "0"
select select "6"
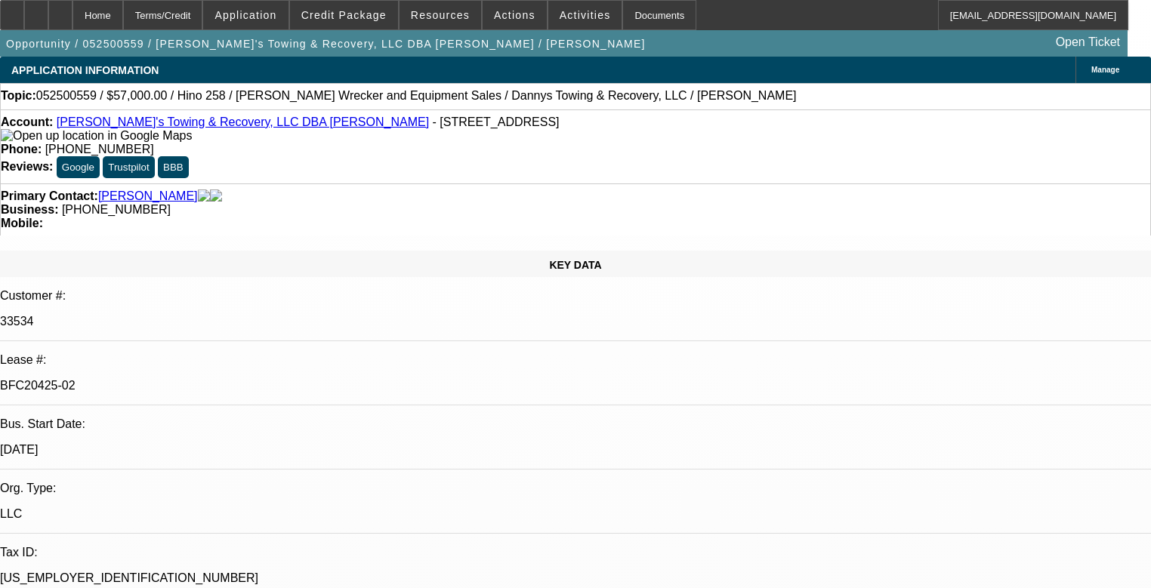
select select "0"
select select "2"
select select "0"
select select "6"
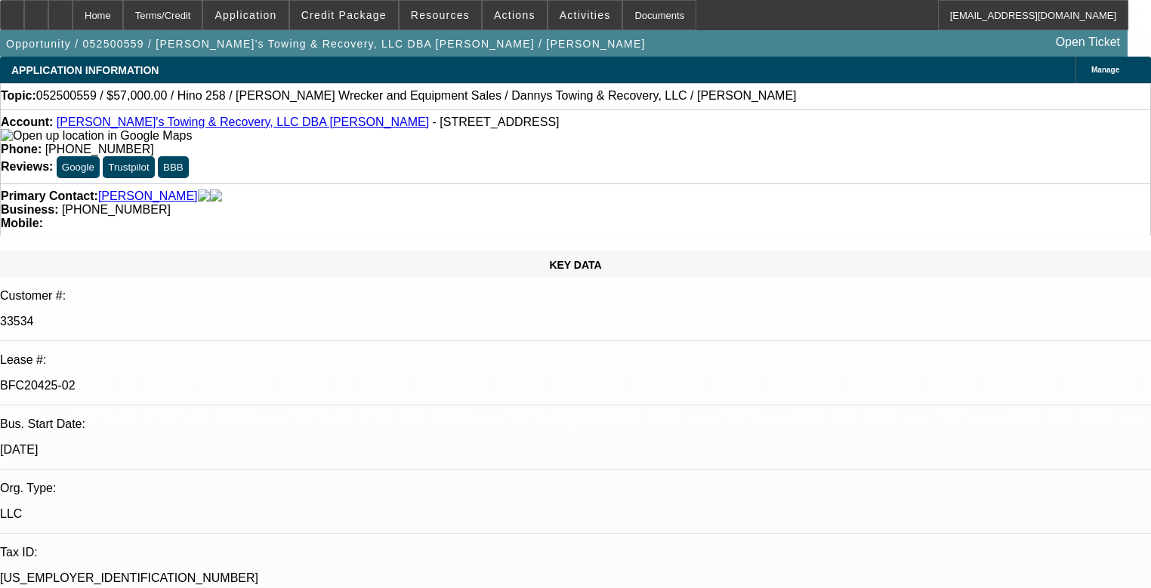
select select "0"
select select "2"
select select "0"
select select "6"
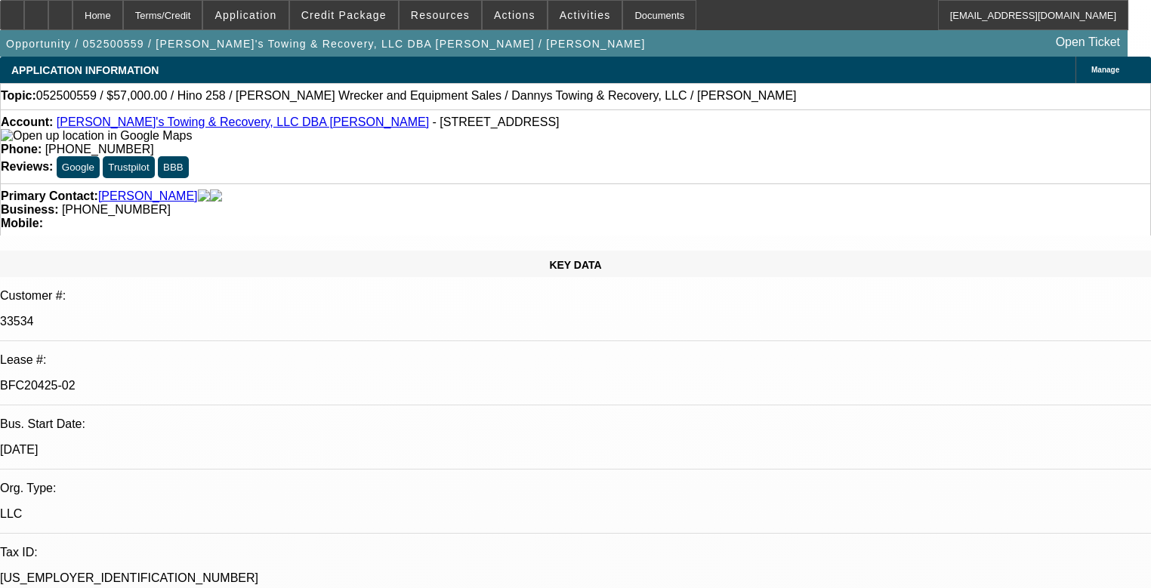
select select "0.1"
select select "2"
select select "0"
select select "6"
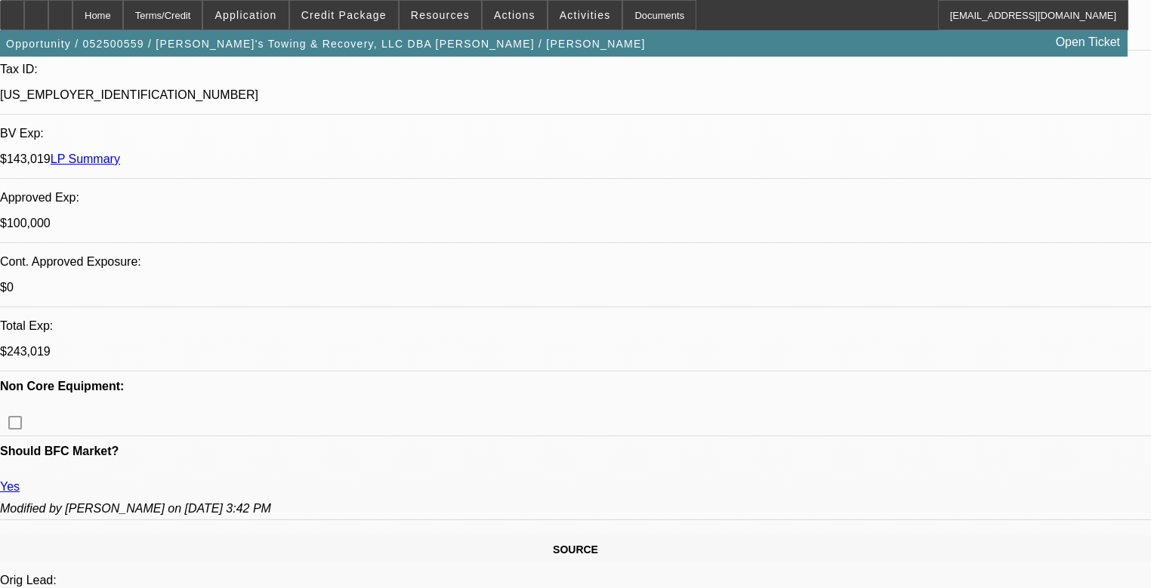
scroll to position [121, 102]
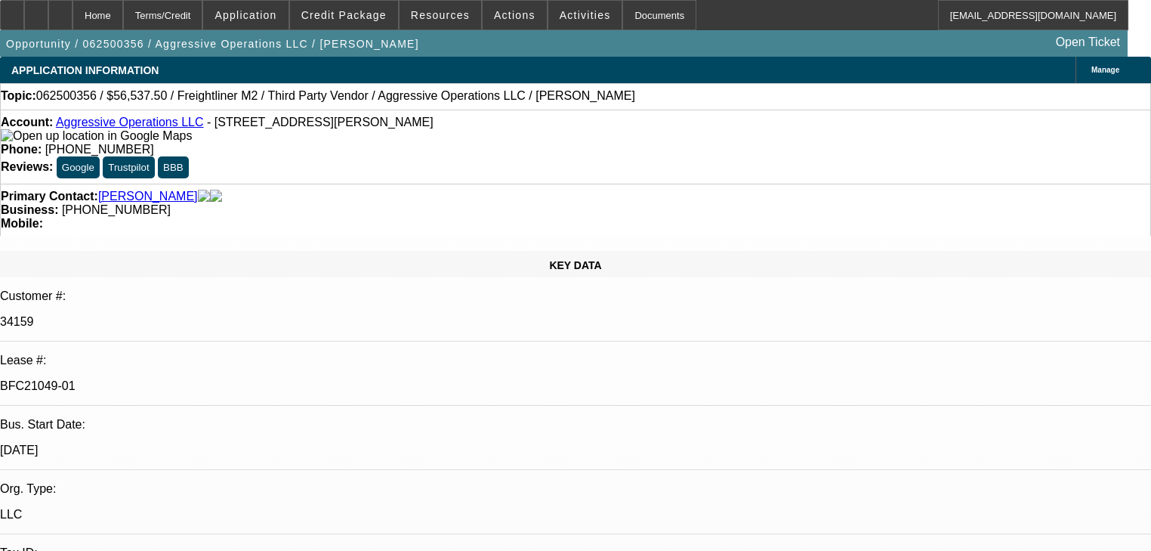
select select "0"
select select "2"
select select "0"
select select "6"
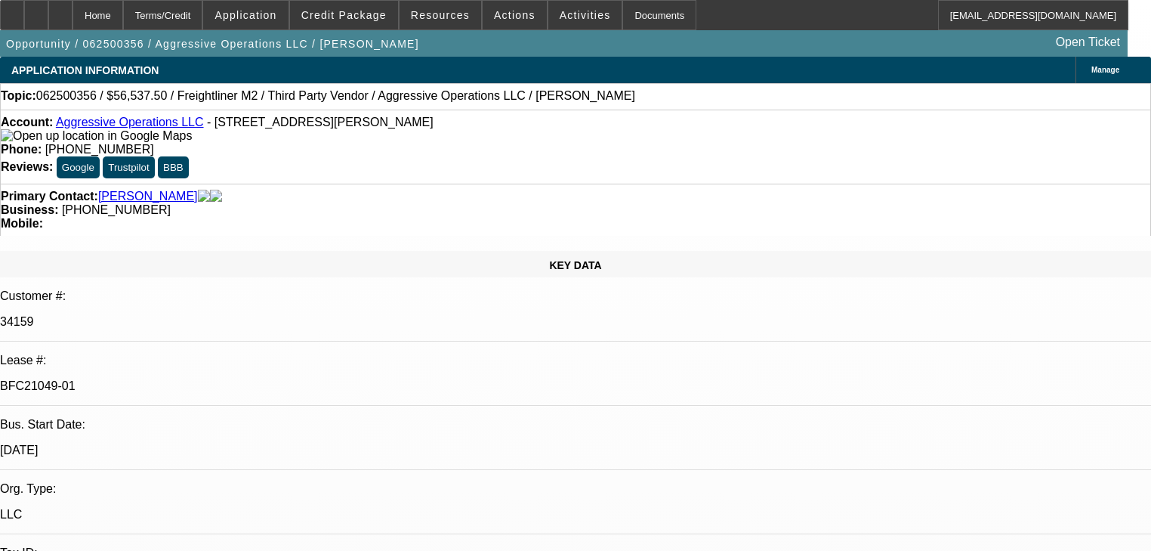
select select "0"
select select "2"
select select "0"
select select "6"
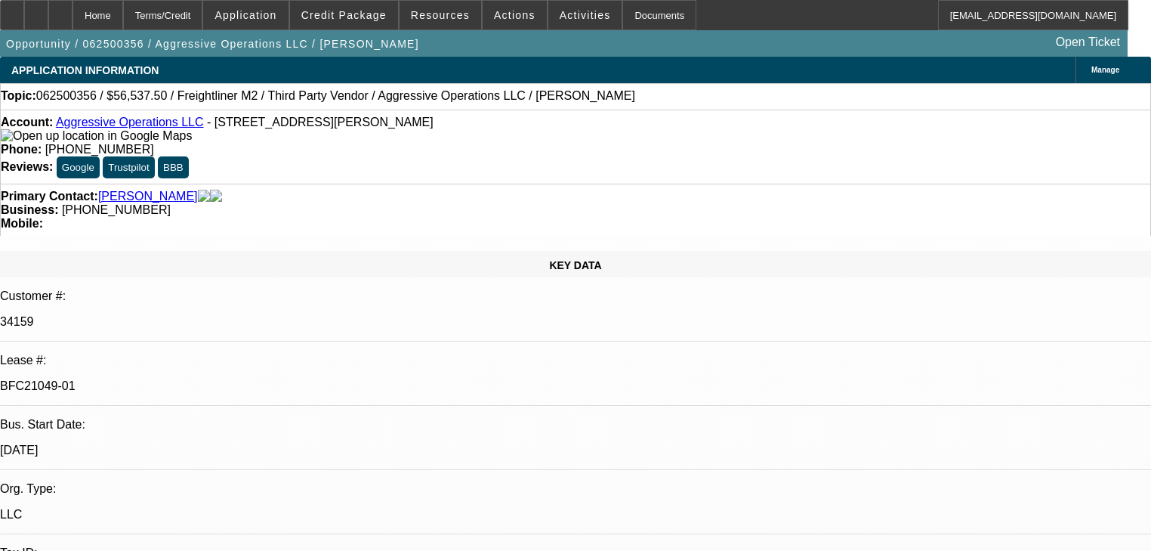
select select "0"
select select "2"
select select "0"
select select "6"
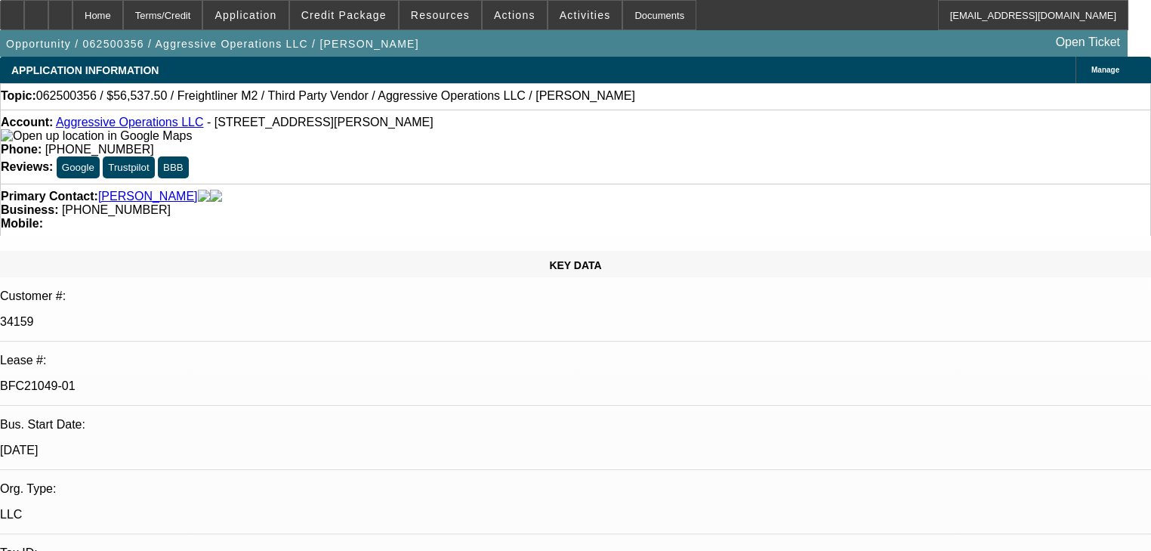
select select "0.15"
select select "2"
select select "0"
select select "6"
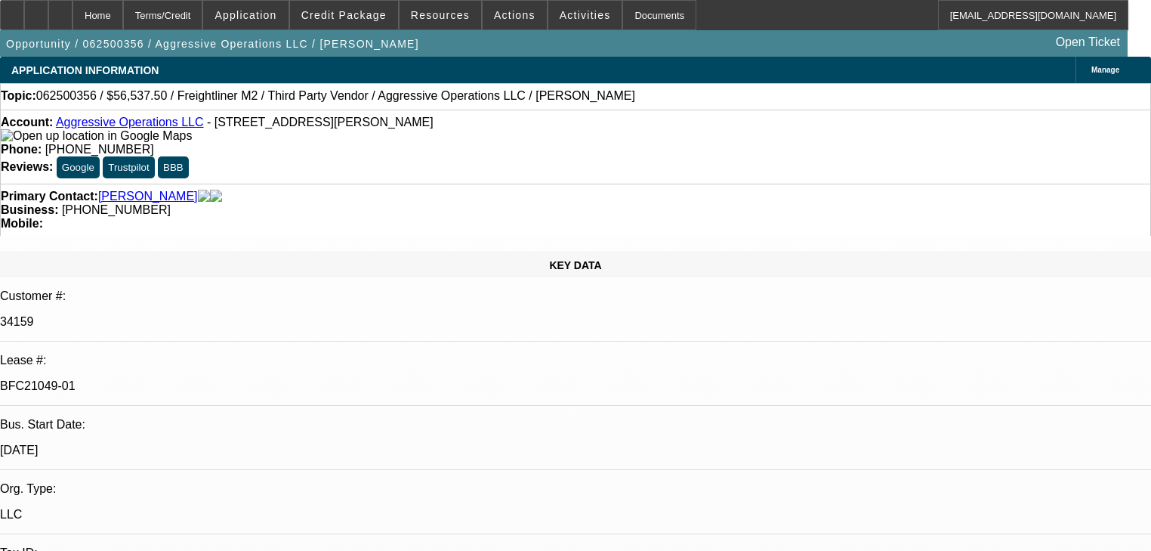
scroll to position [1560, 0]
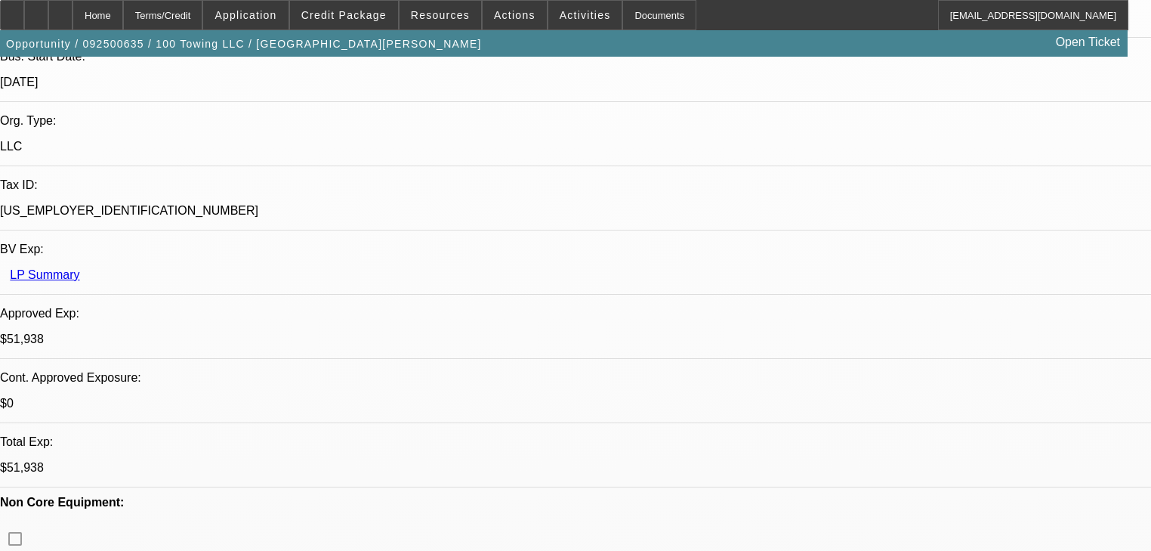
select select "2"
select select "0"
select select "6"
select select "0"
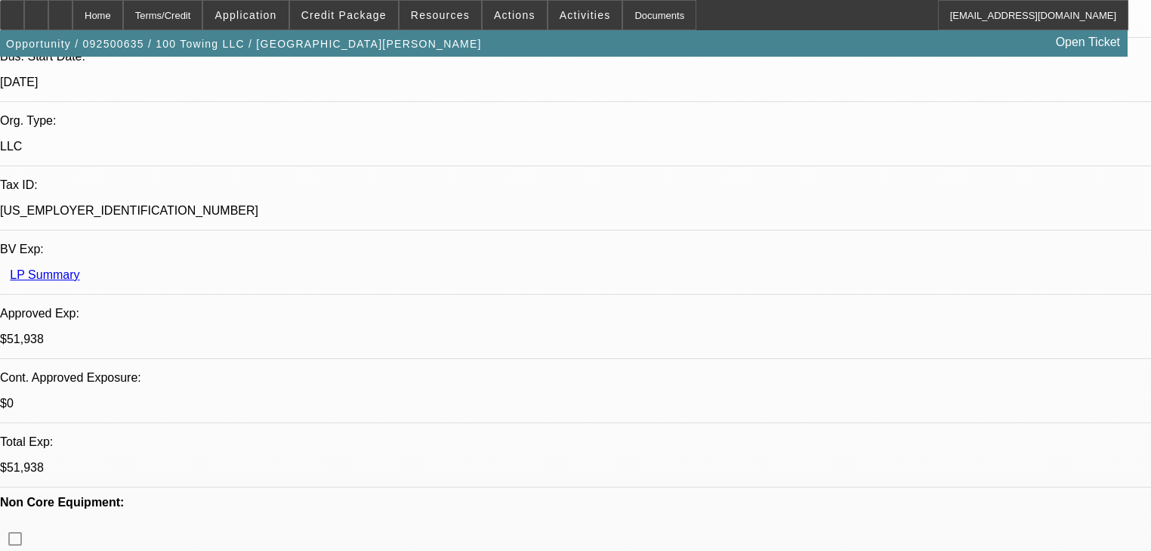
select select "2"
select select "0"
select select "6"
select select "0"
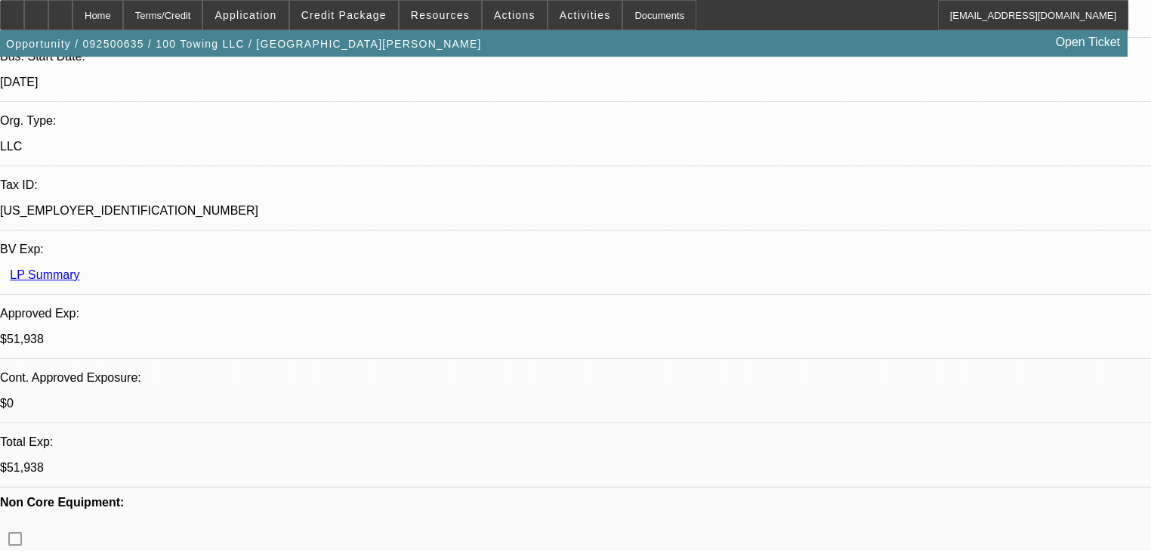
select select "2"
select select "0"
select select "6"
select select "2"
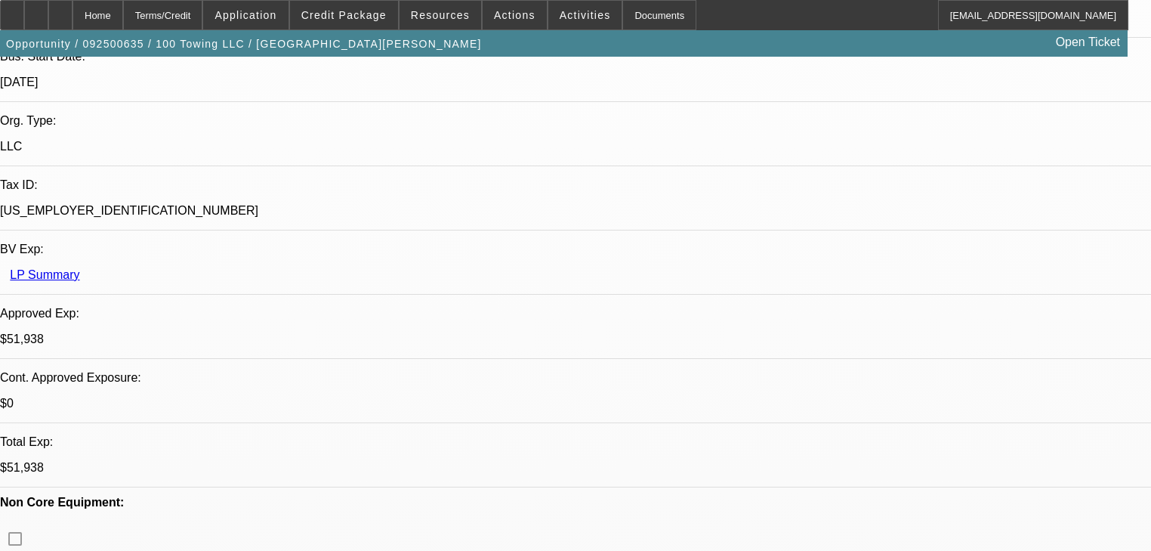
select select "2"
select select "0"
select select "6"
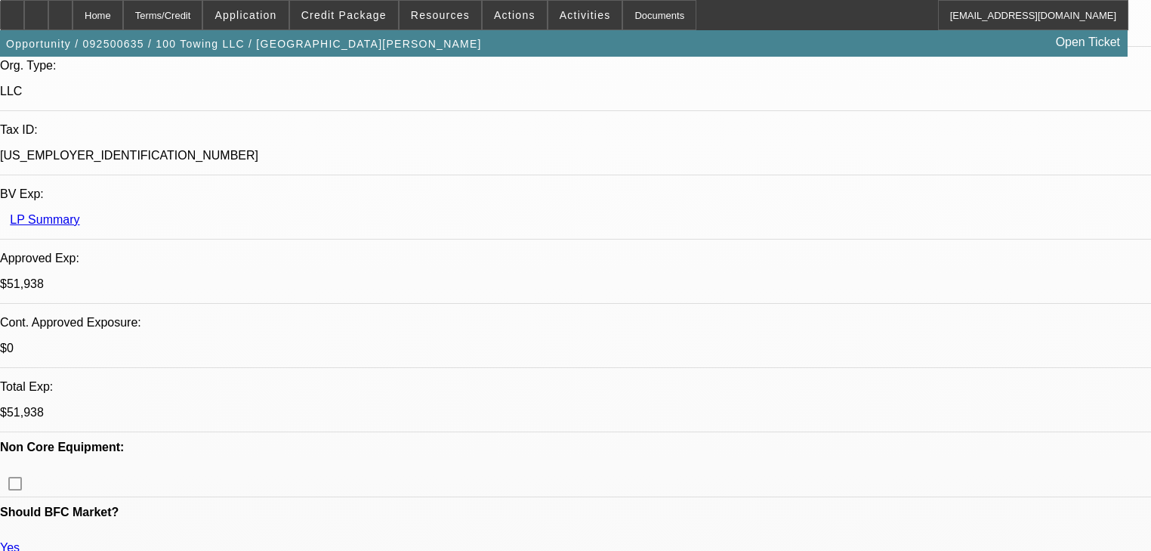
scroll to position [665, 0]
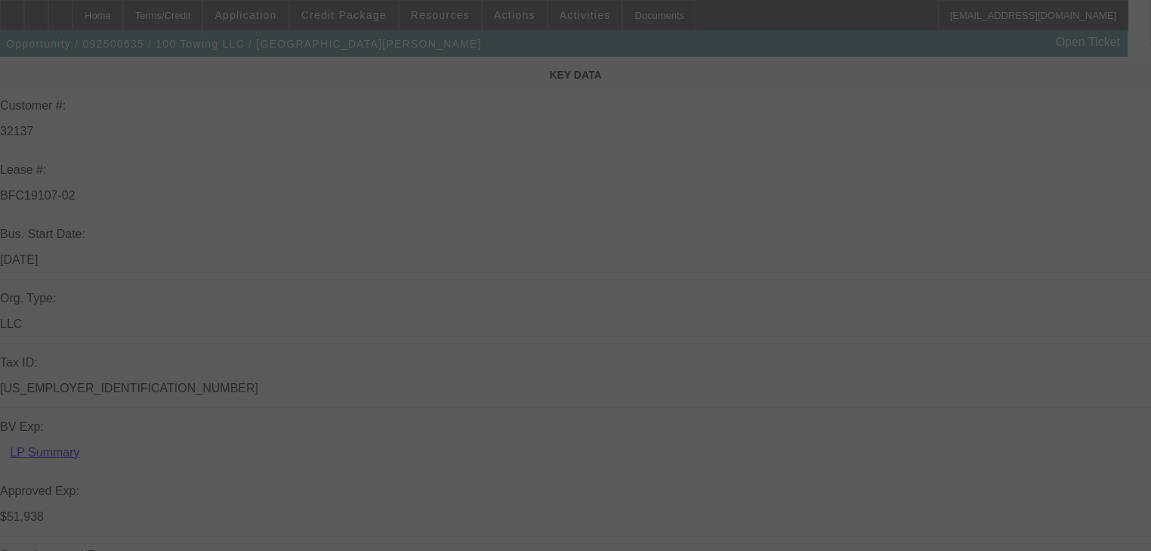
scroll to position [423, 0]
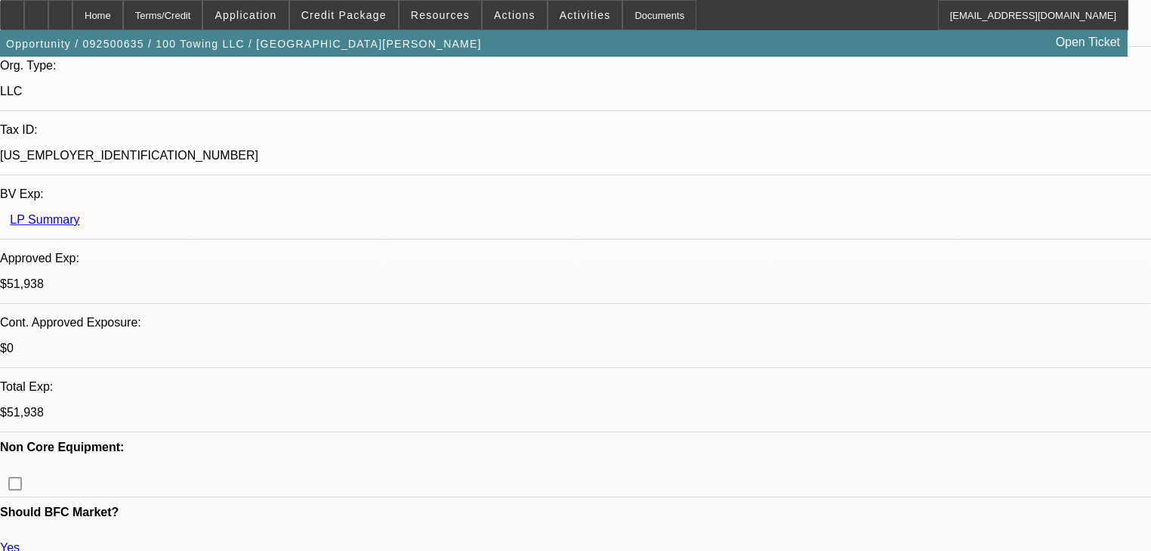
select select "2"
select select "0"
select select "6"
select select "0"
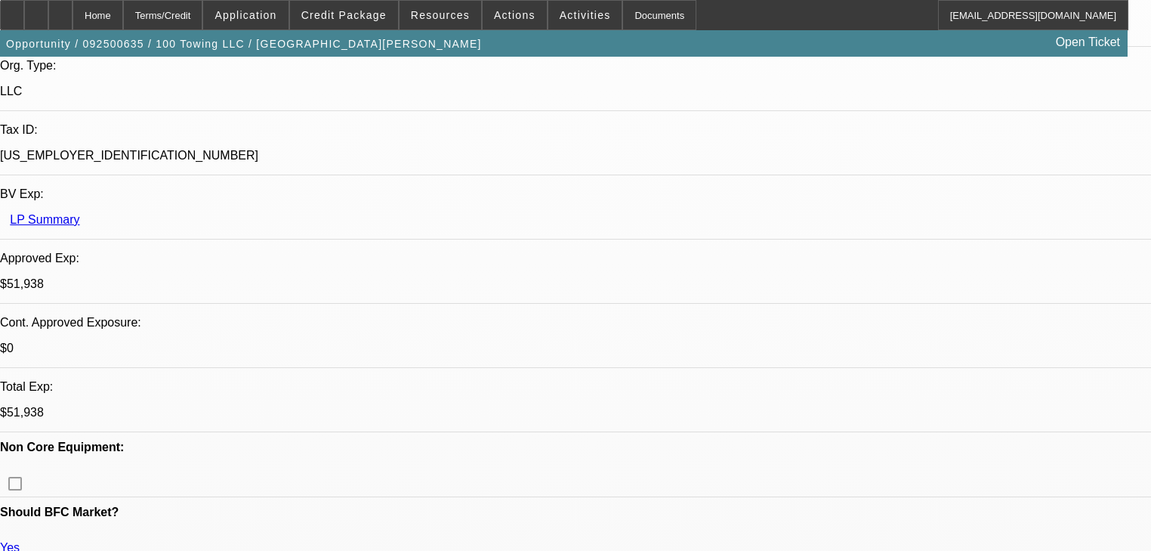
select select "2"
select select "0"
select select "6"
select select "0"
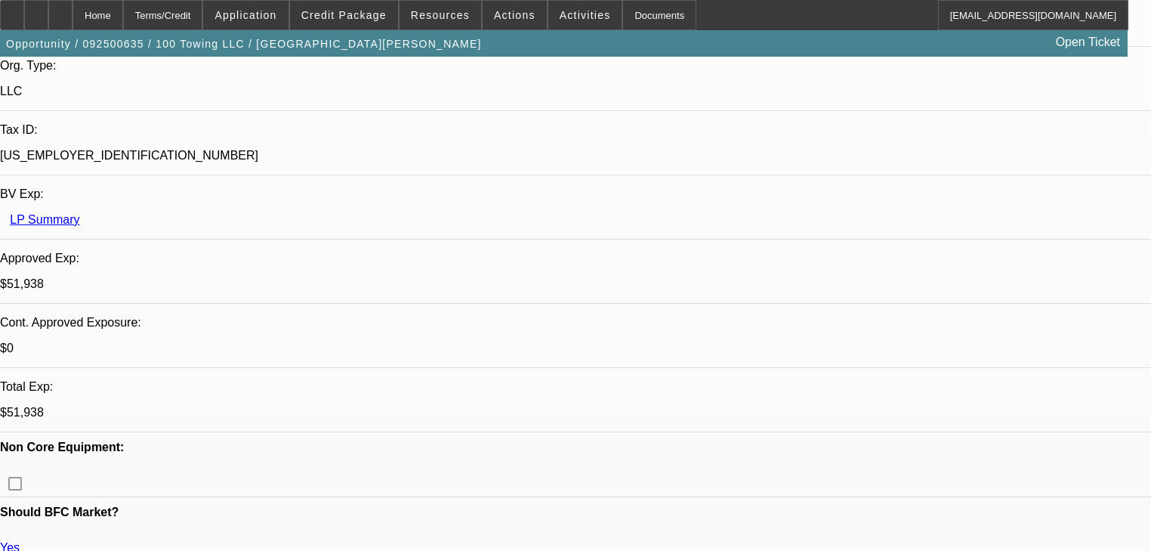
select select "2"
select select "0"
select select "6"
select select "2"
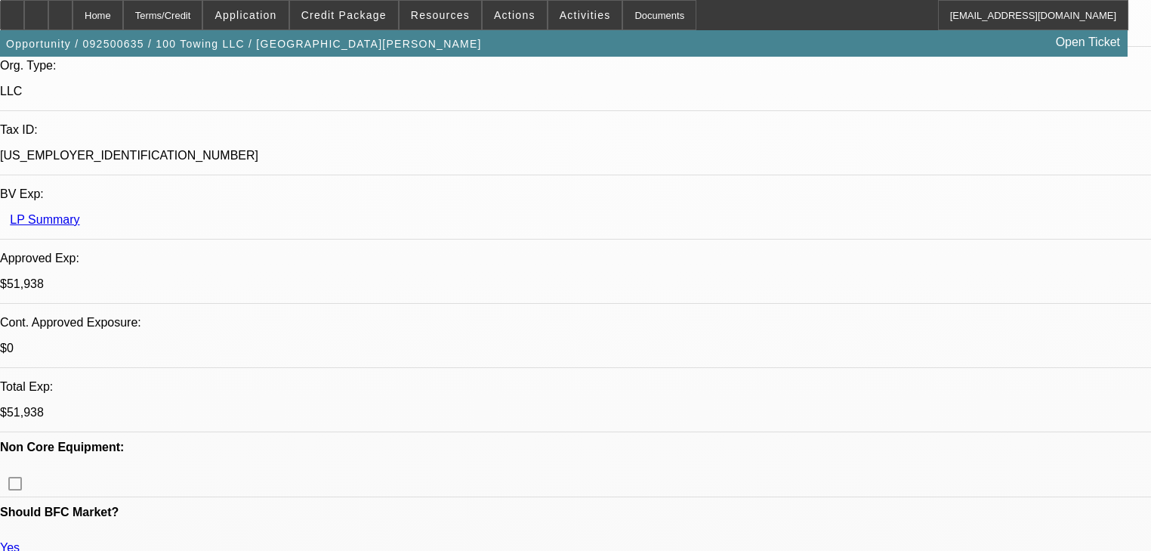
select select "2"
select select "0"
select select "6"
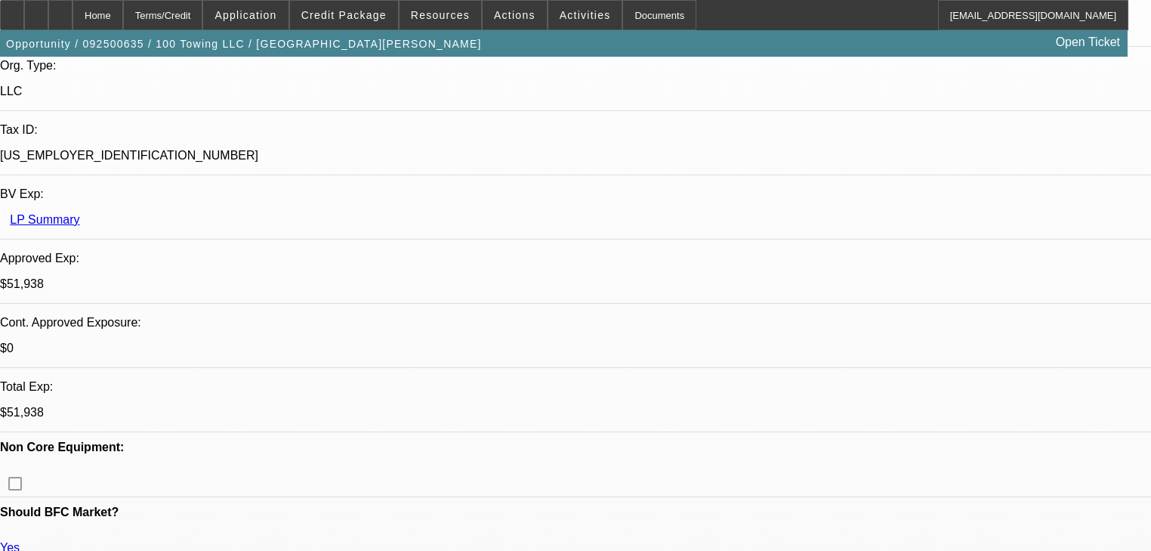
scroll to position [2598, 0]
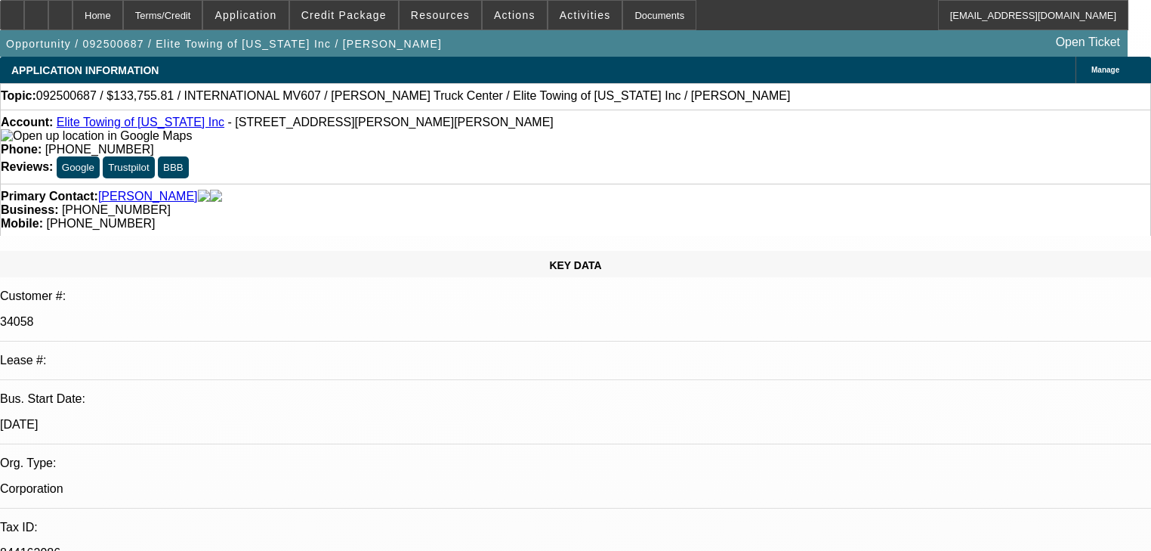
select select "0.2"
select select "2"
select select "0"
select select "6"
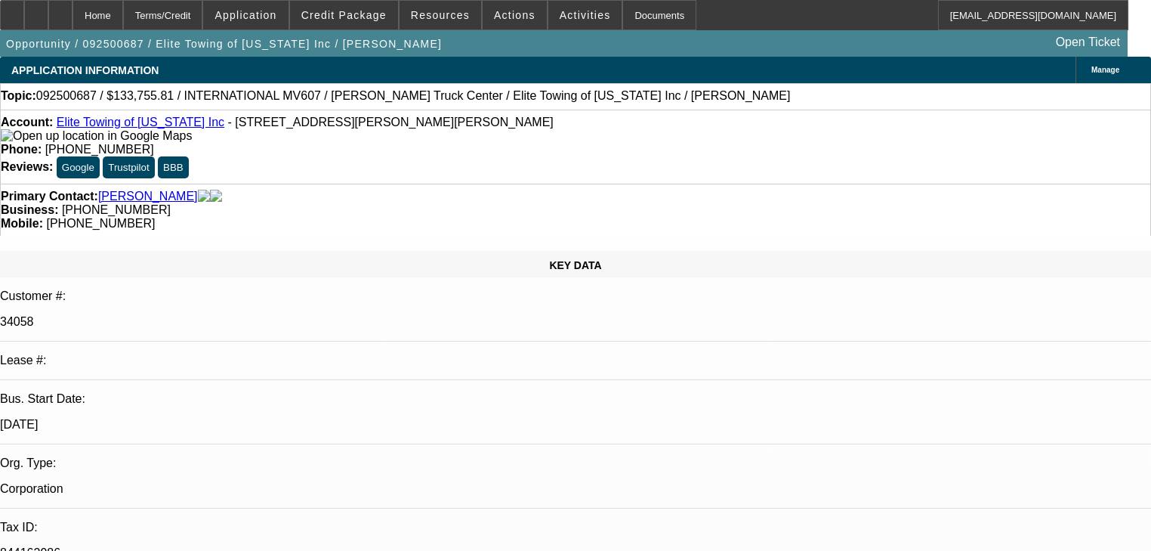
select select "0"
select select "2"
select select "0"
select select "6"
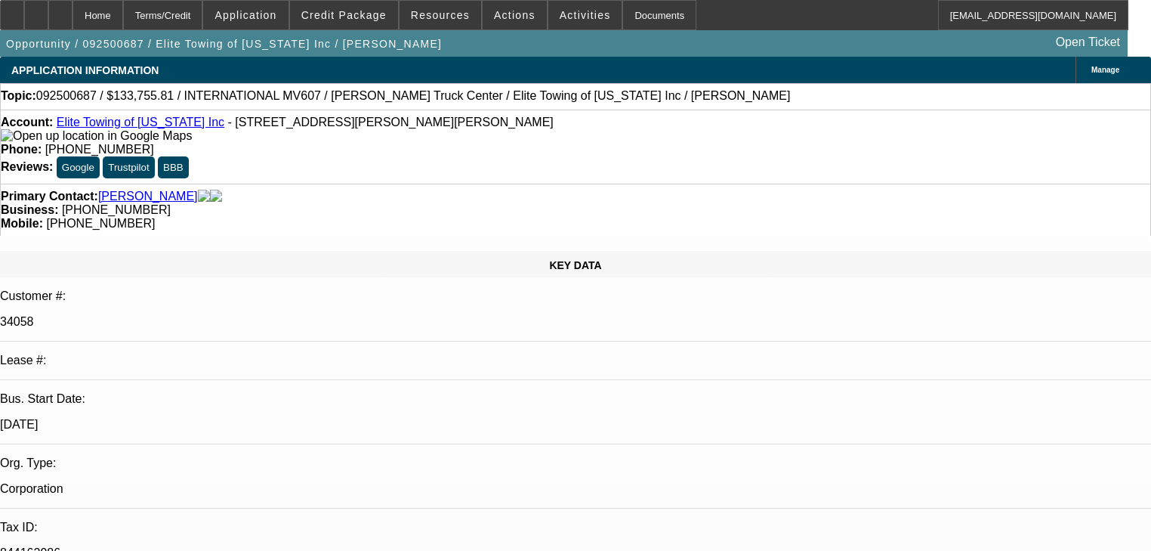
select select "0.1"
select select "2"
select select "0"
select select "6"
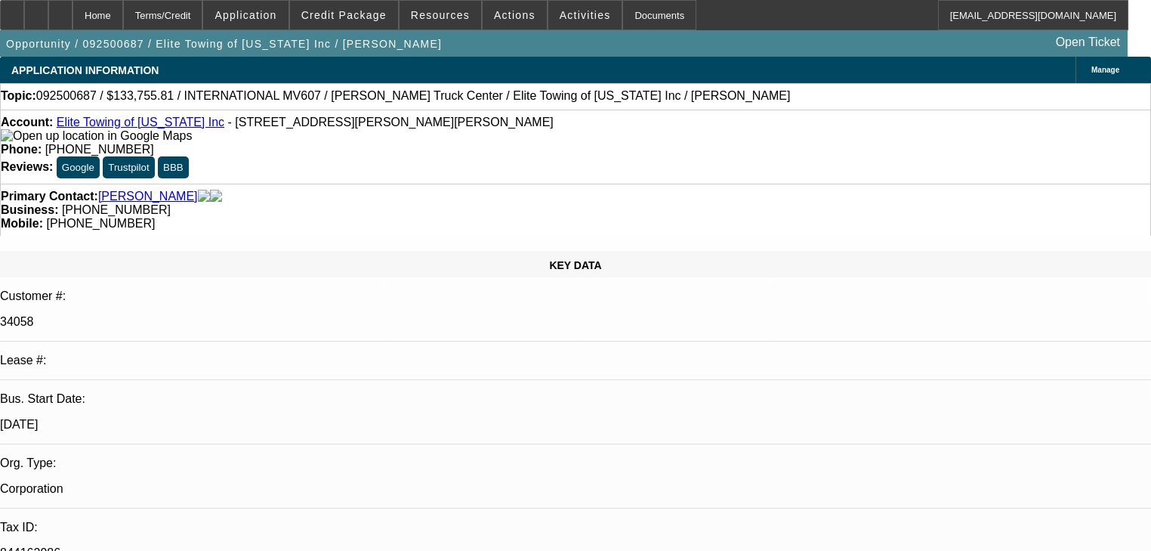
select select "0.1"
select select "0"
select select "2"
select select "0"
select select "6"
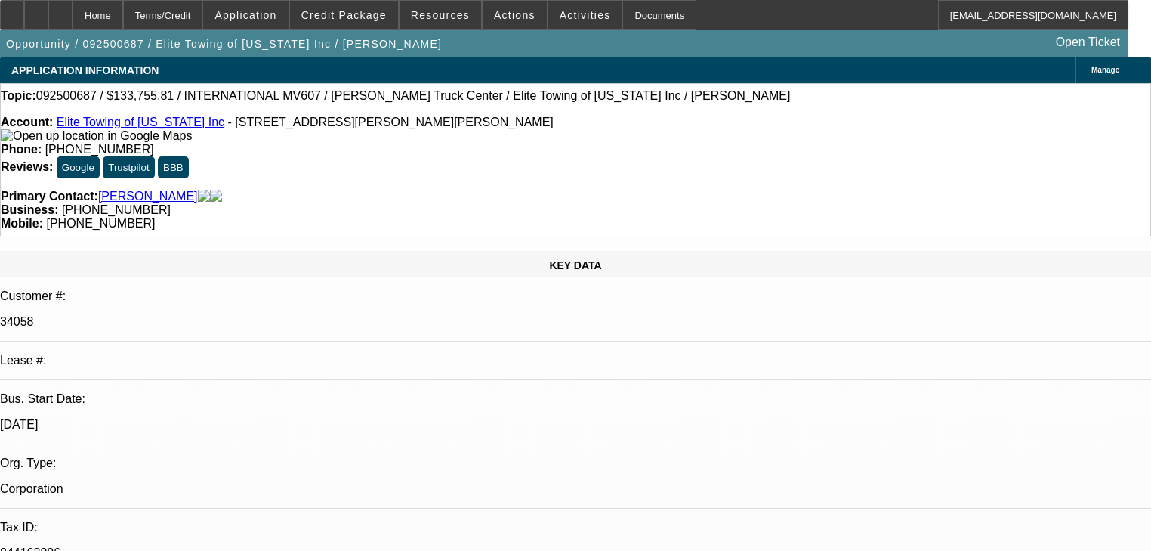
scroll to position [60, 0]
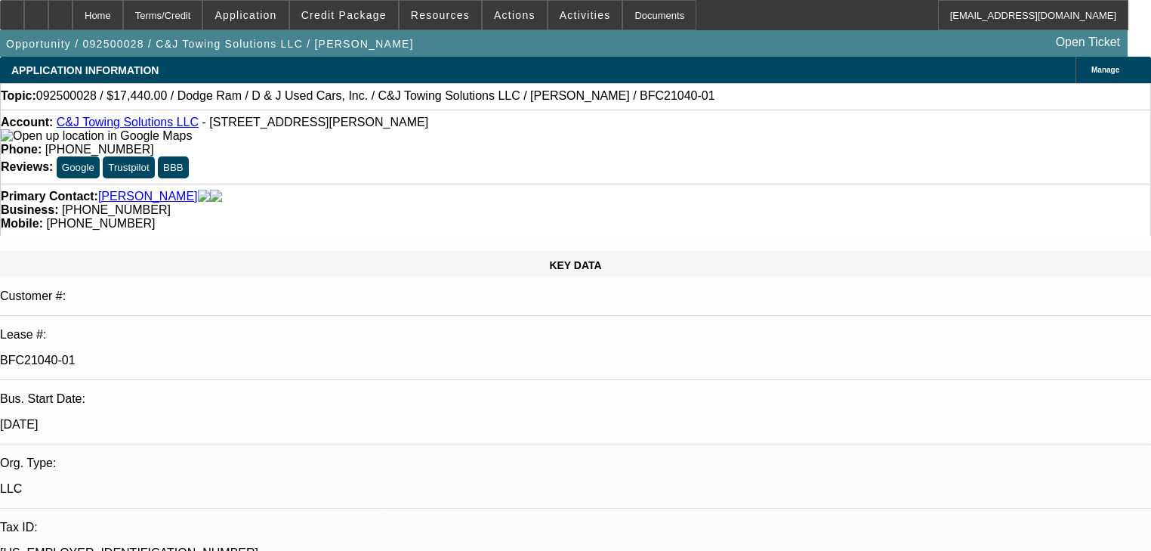
select select "0"
select select "2"
select select "0"
select select "21"
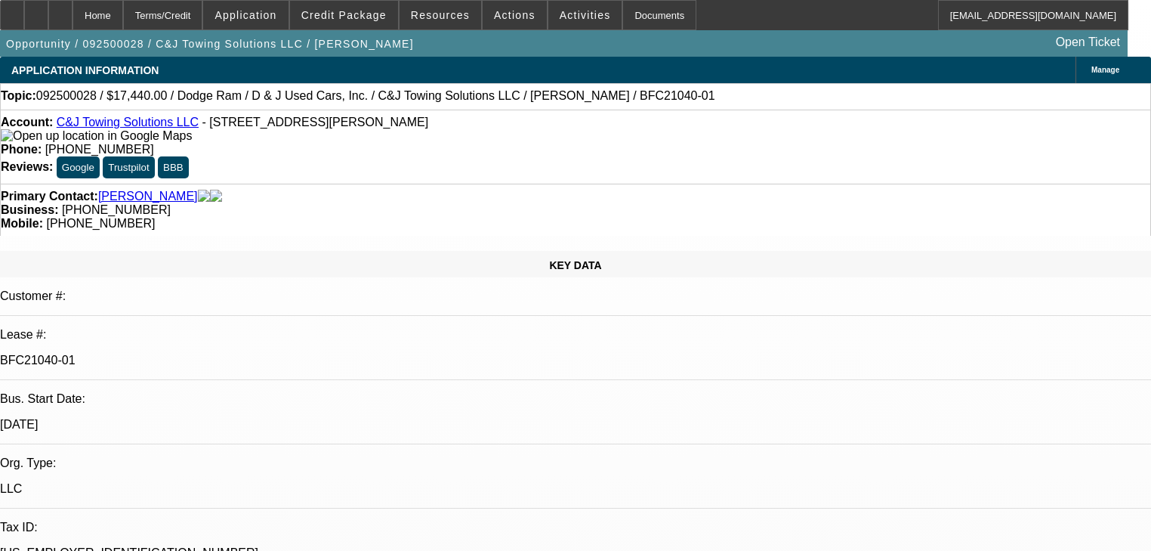
select select "0.2"
select select "0"
select select "2"
select select "0.1"
select select "4"
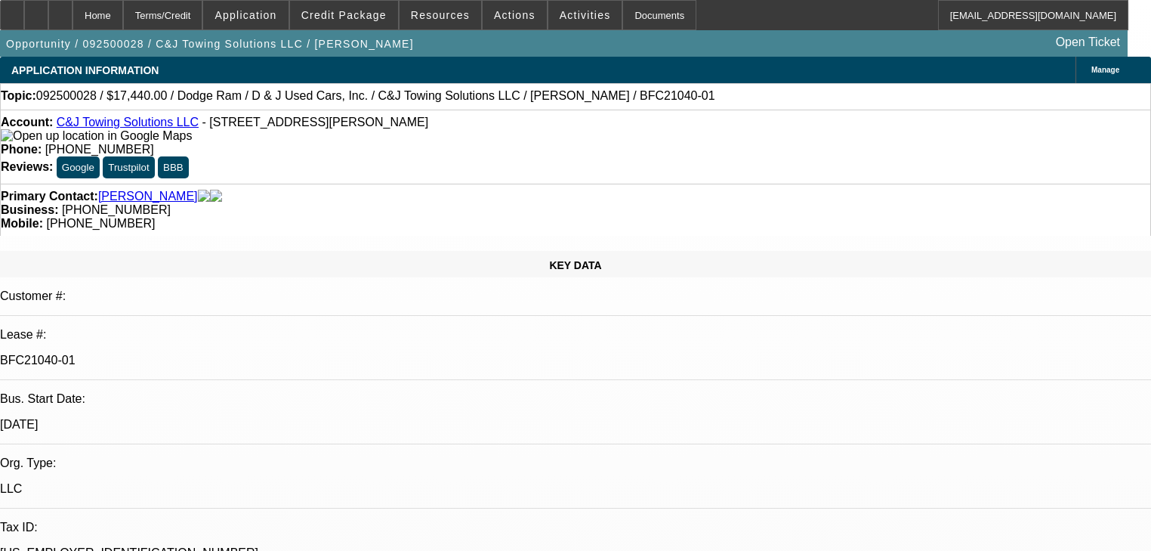
select select "0"
select select "2"
select select "0"
select select "21"
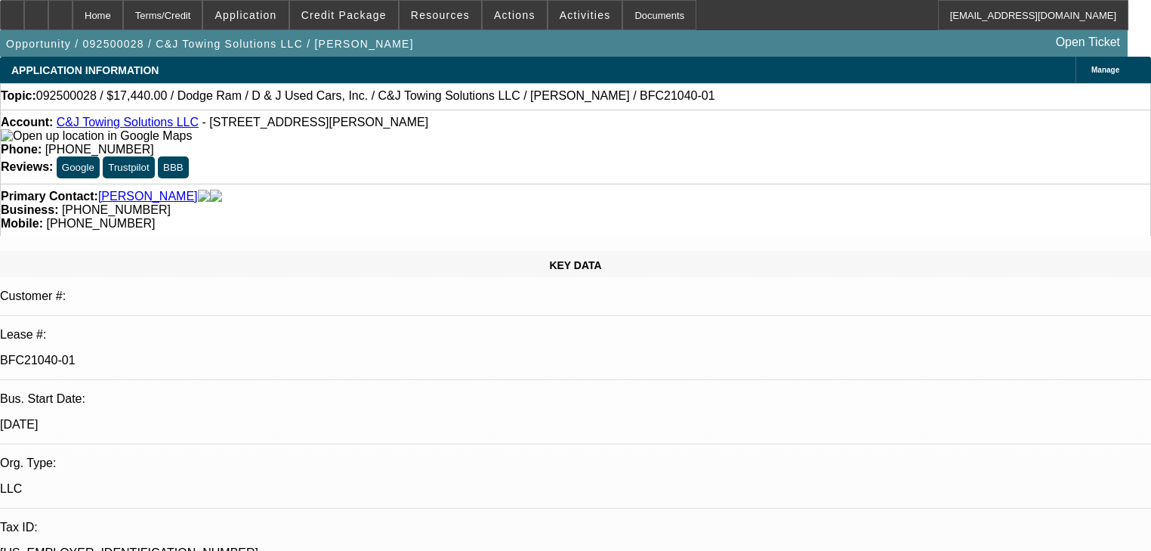
select select "0"
select select "2"
select select "0"
select select "21"
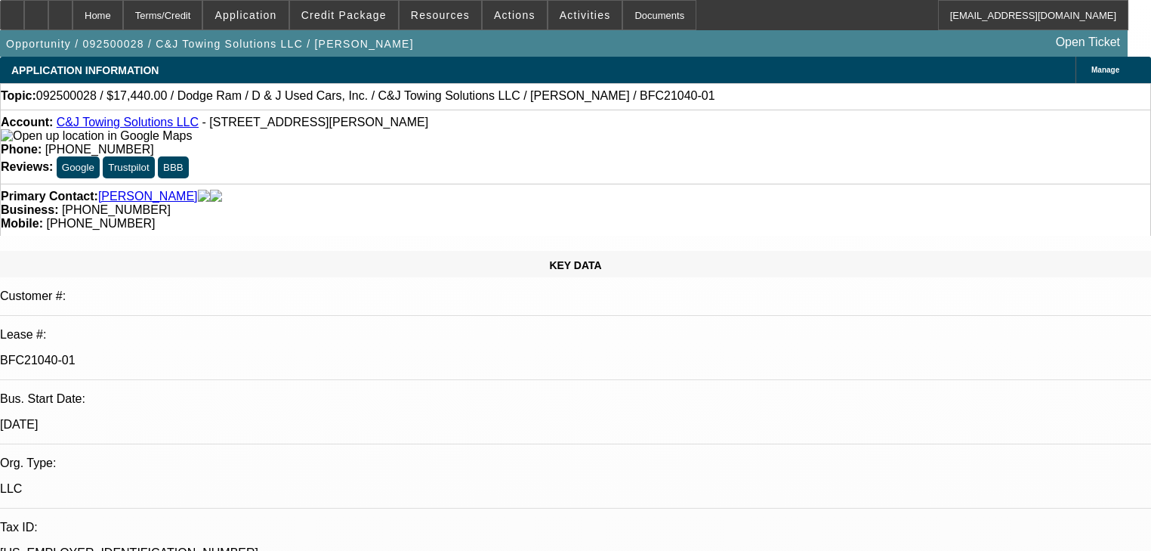
scroll to position [846, 0]
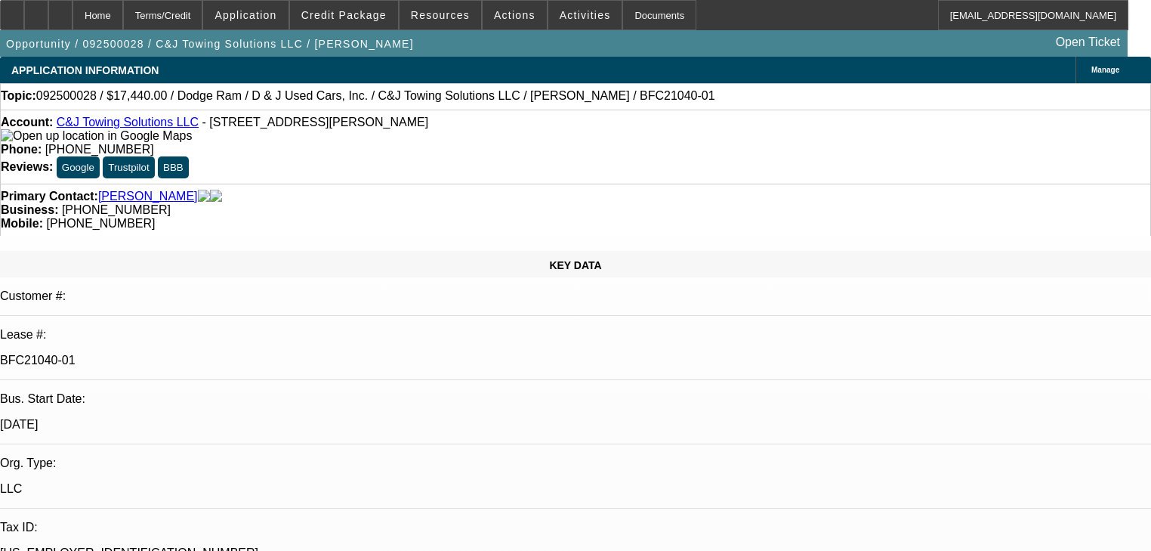
scroll to position [967, 0]
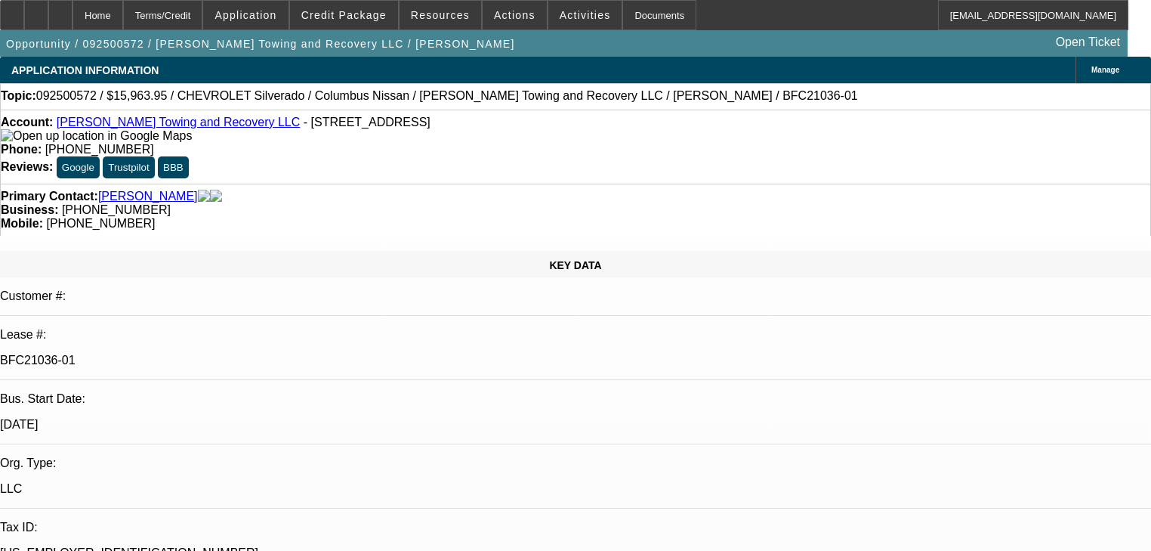
select select "0"
select select "2"
select select "0"
select select "1"
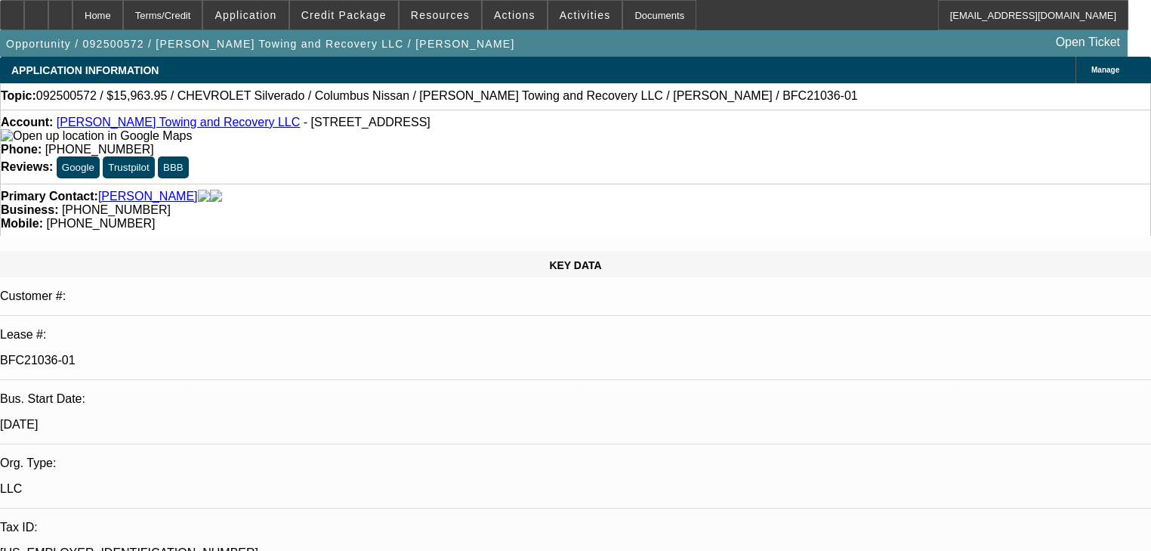
select select "0"
select select "2"
select select "0"
select select "1"
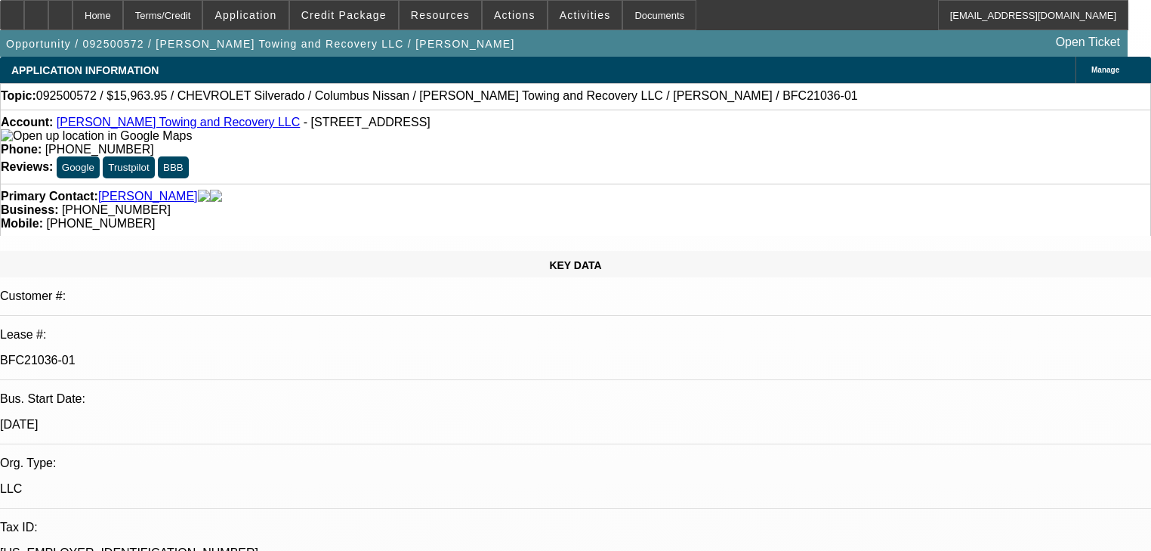
select select "0"
select select "2"
select select "0"
select select "1"
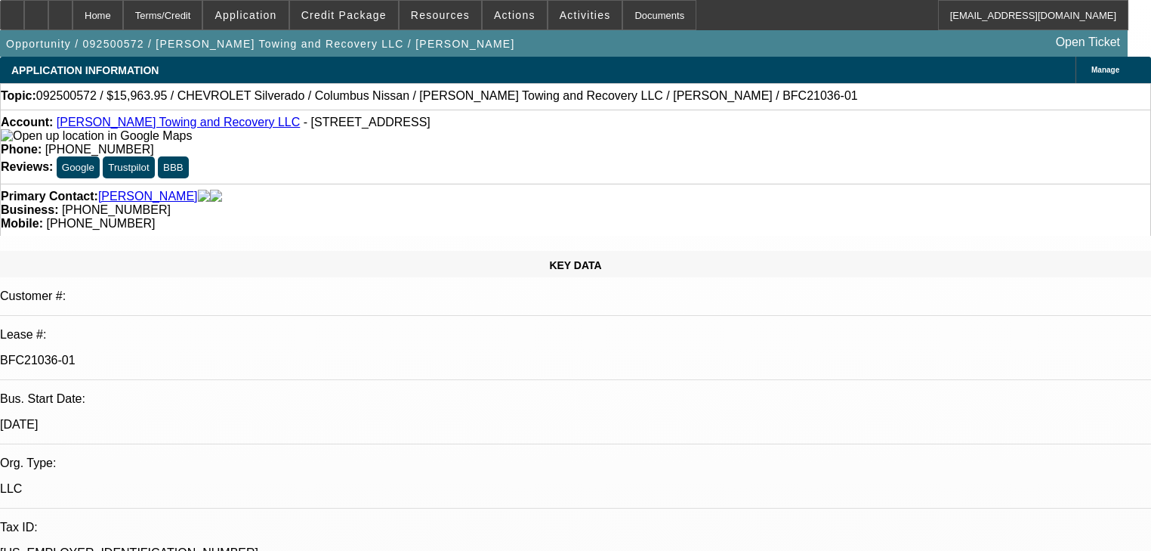
select select "0"
select select "2"
select select "0"
select select "21"
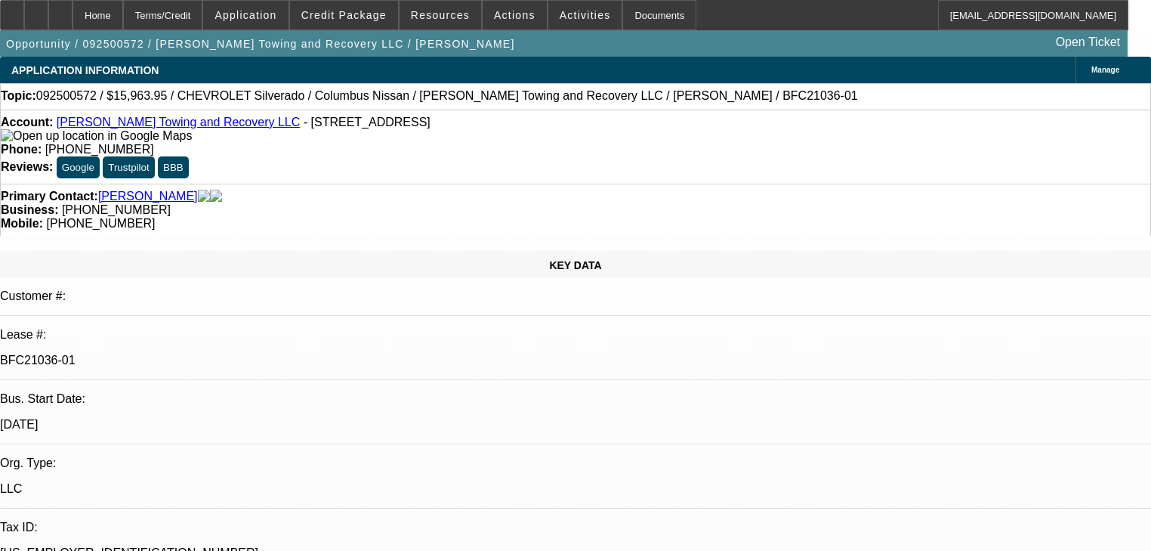
scroll to position [725, 0]
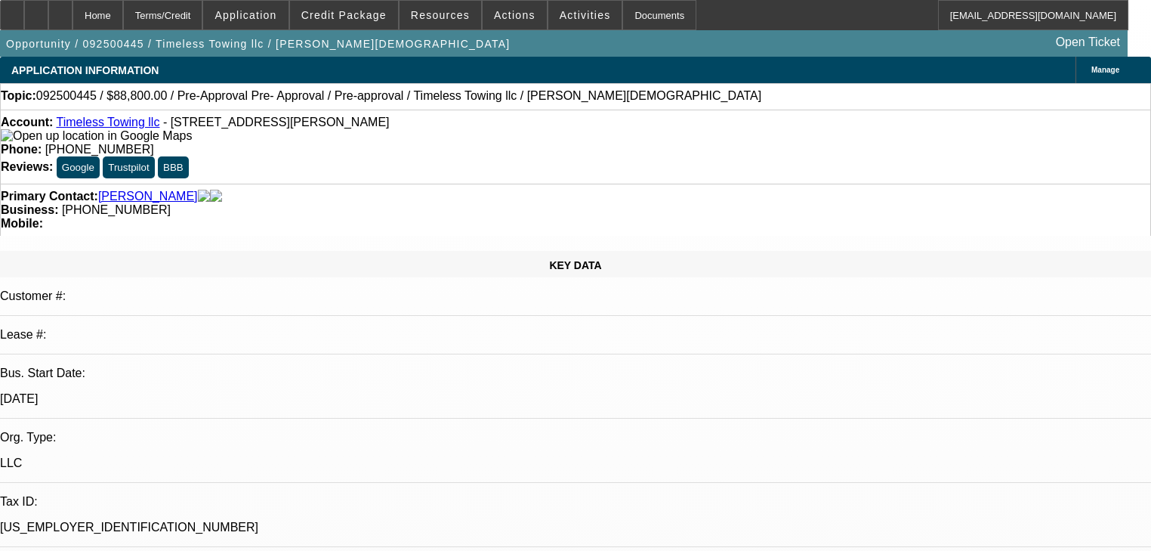
select select "0"
select select "2"
select select "0"
select select "6"
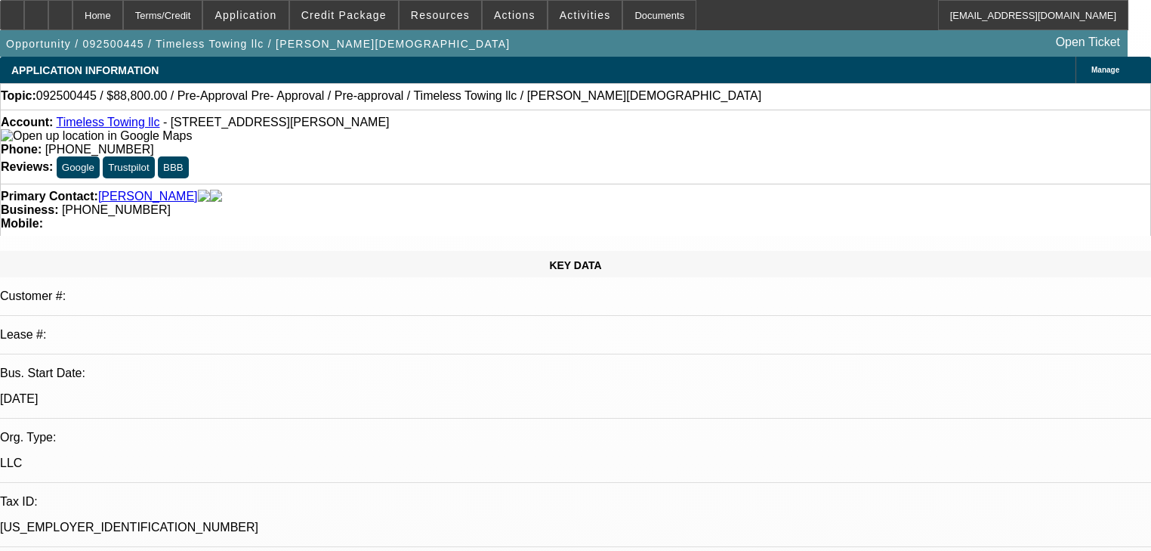
select select "0.2"
select select "2"
select select "0"
select select "6"
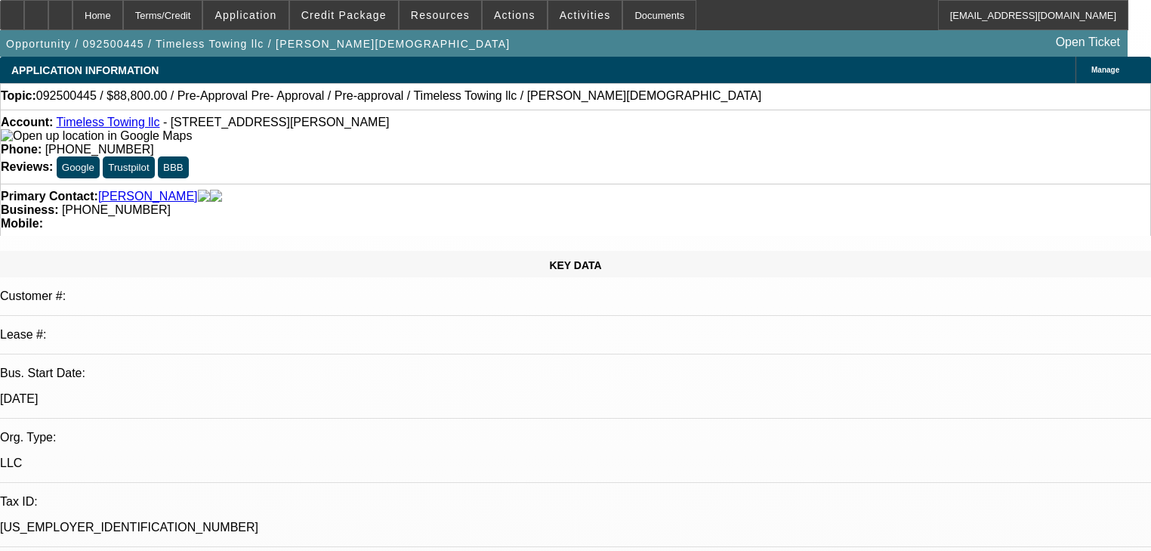
select select "0.2"
select select "2"
select select "0"
select select "6"
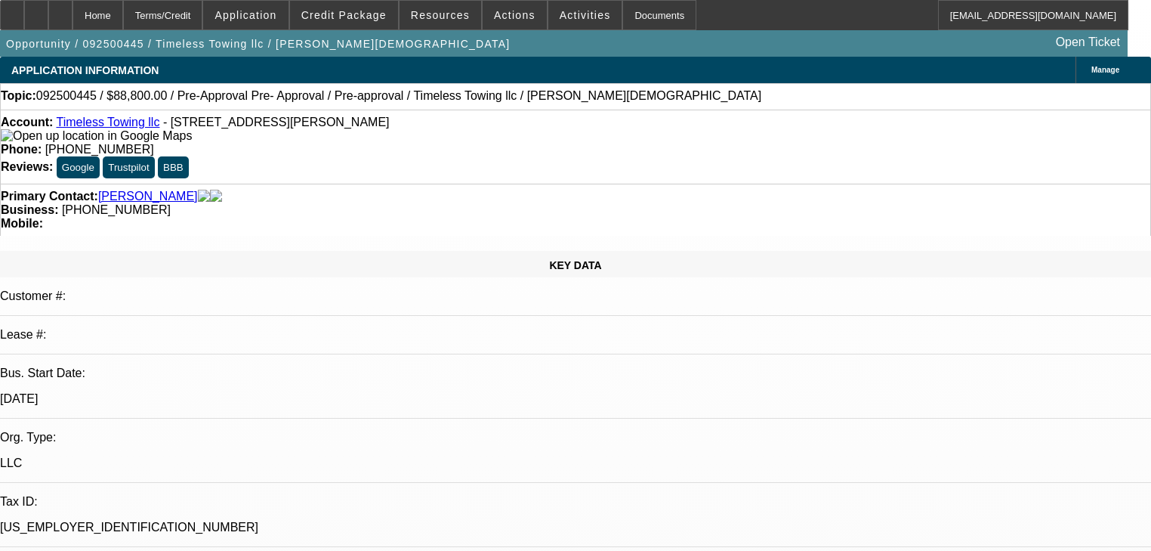
select select "0"
select select "2"
select select "0"
select select "6"
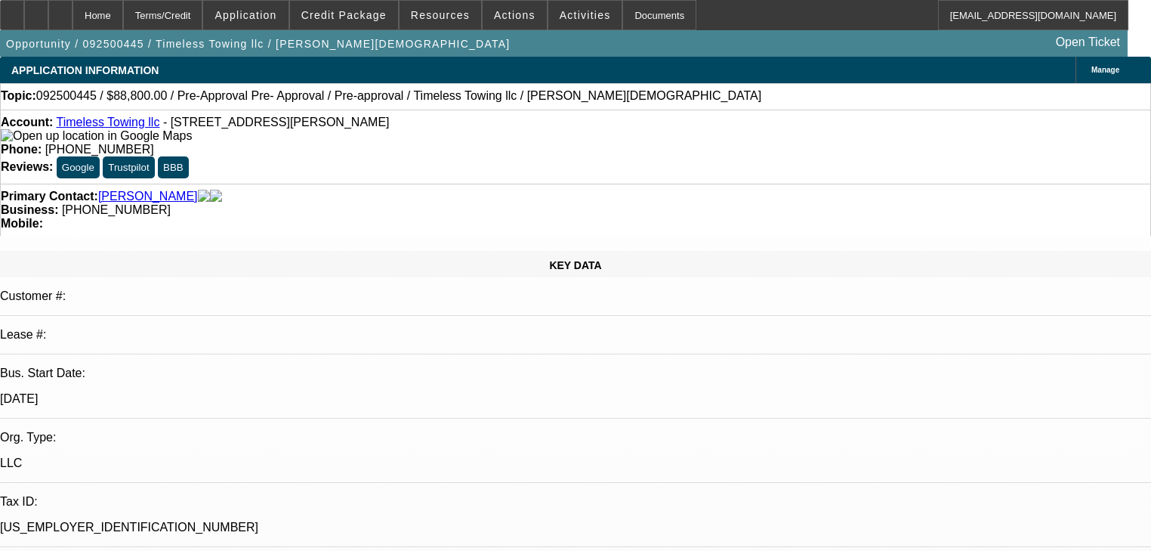
scroll to position [242, 0]
